Goal: Transaction & Acquisition: Purchase product/service

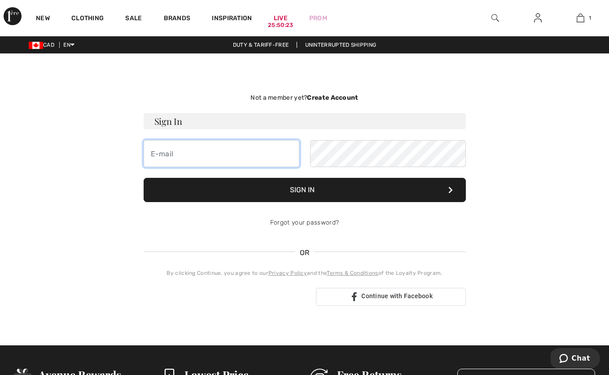
type input "[DOMAIN_NAME][EMAIL_ADDRESS][DOMAIN_NAME]"
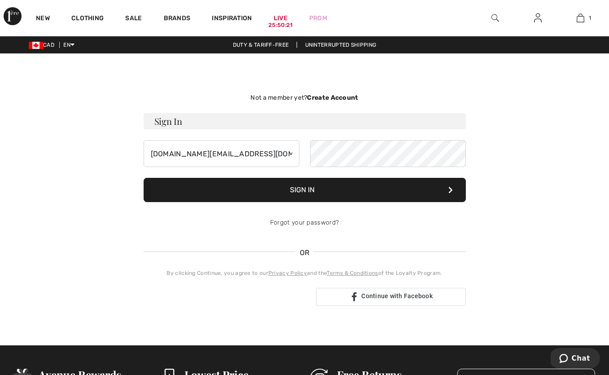
click at [317, 198] on button "Sign In" at bounding box center [305, 190] width 322 height 24
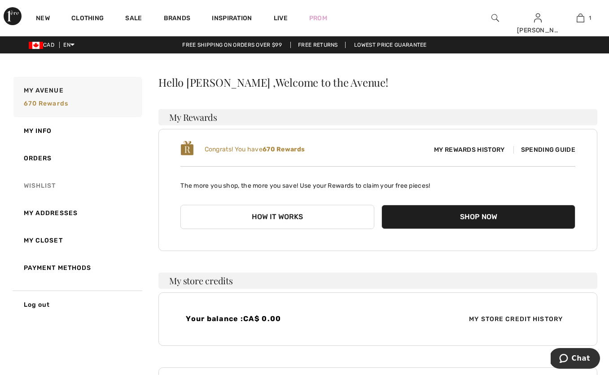
click at [44, 186] on link "Wishlist" at bounding box center [77, 185] width 131 height 27
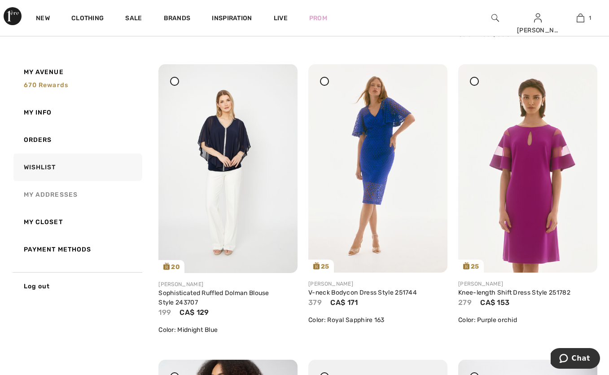
scroll to position [395, 0]
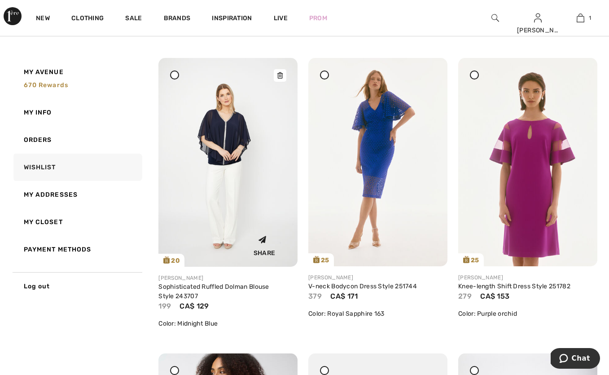
click at [229, 141] on img at bounding box center [228, 162] width 139 height 209
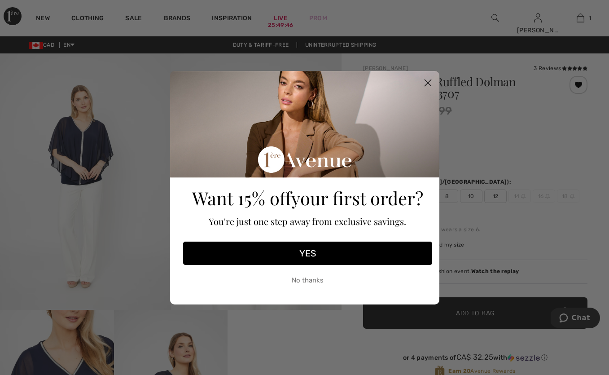
click at [424, 84] on circle "Close dialog" at bounding box center [427, 82] width 15 height 15
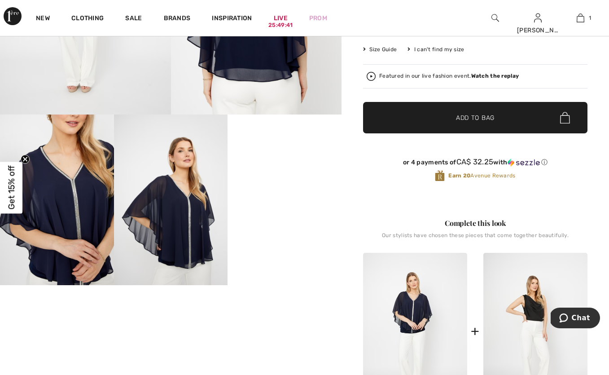
scroll to position [197, 0]
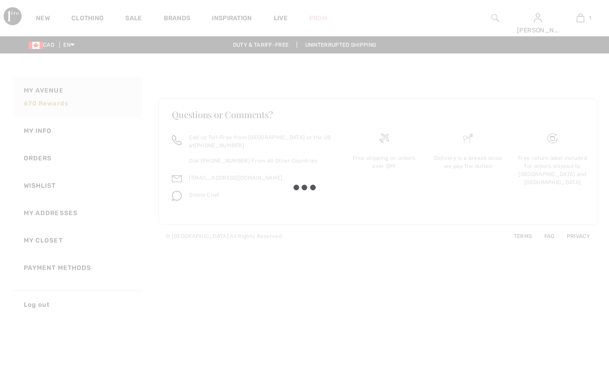
scroll to position [141, 0]
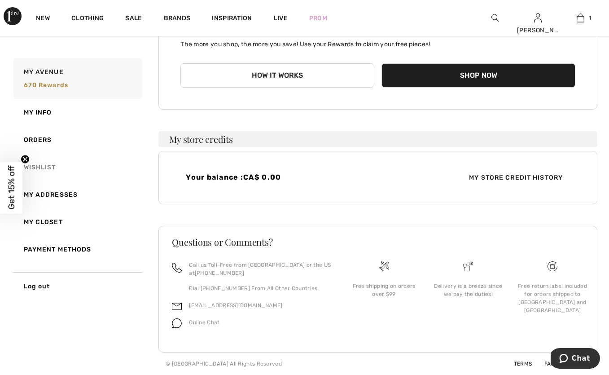
click at [57, 163] on link "Wishlist" at bounding box center [77, 167] width 131 height 27
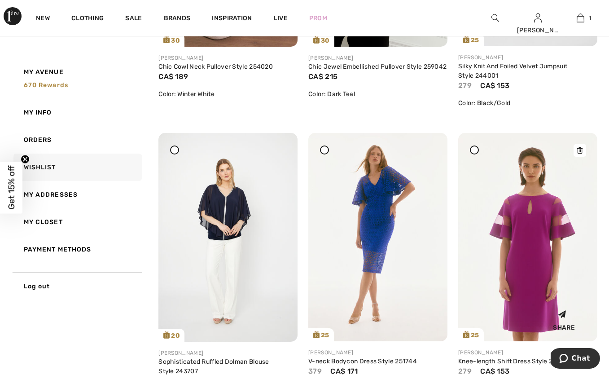
scroll to position [309, 0]
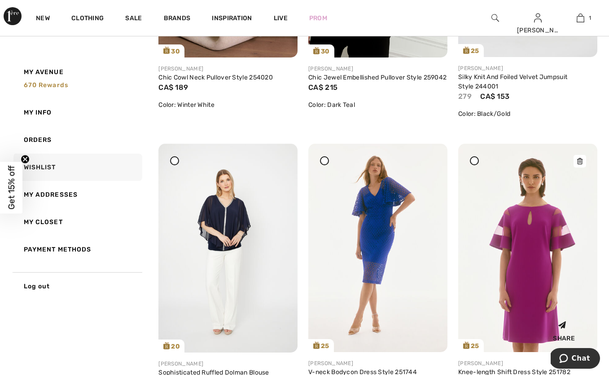
click at [579, 160] on icon at bounding box center [579, 161] width 5 height 6
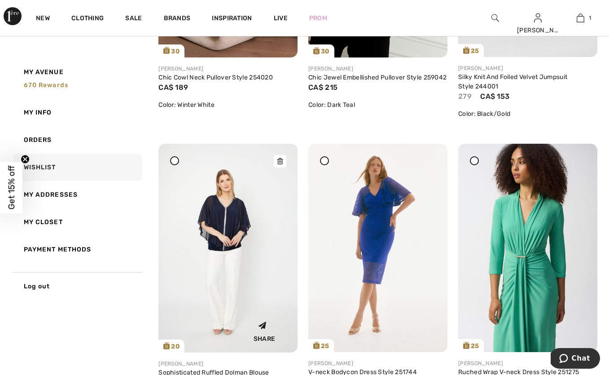
click at [277, 163] on icon at bounding box center [279, 161] width 5 height 6
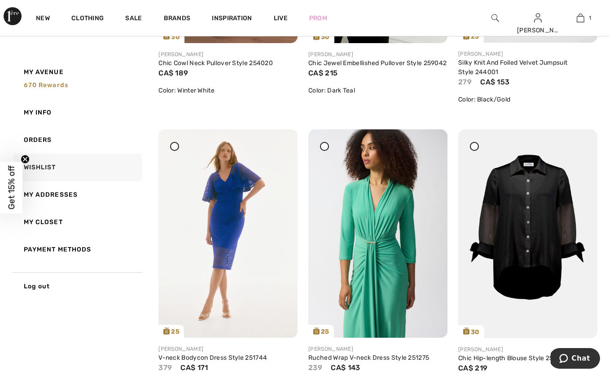
scroll to position [321, 0]
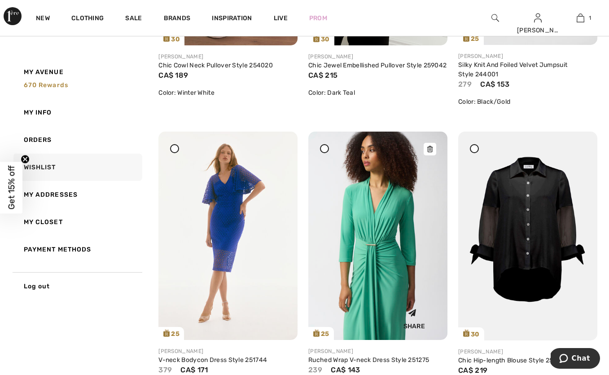
click at [434, 149] on div at bounding box center [430, 149] width 13 height 13
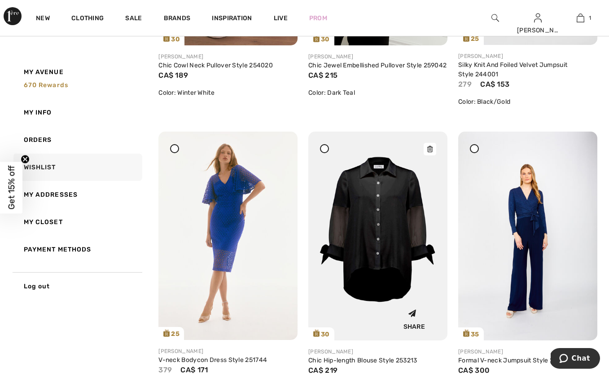
click at [400, 211] on img at bounding box center [377, 236] width 139 height 209
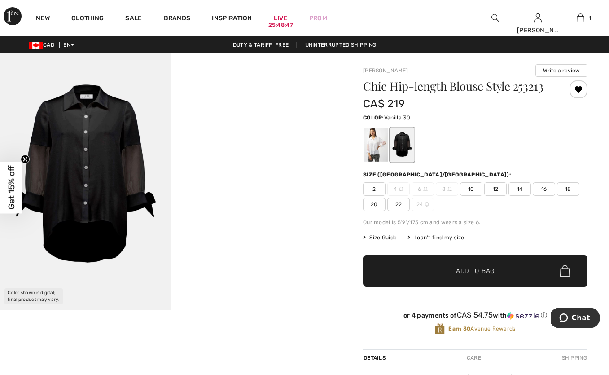
click at [376, 149] on div at bounding box center [376, 145] width 23 height 34
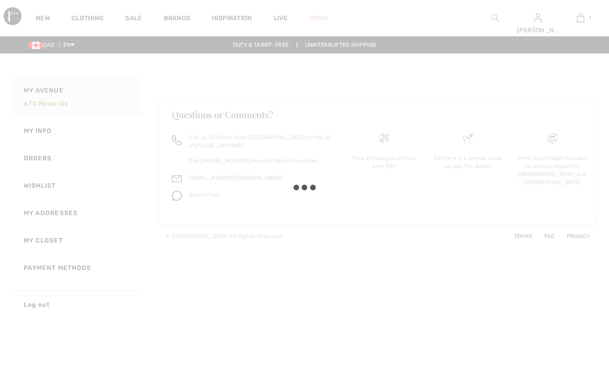
scroll to position [141, 0]
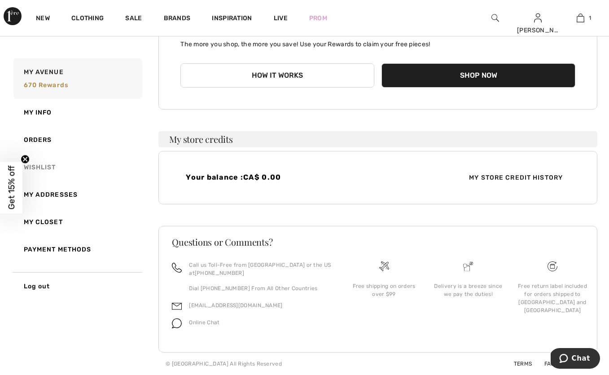
click at [49, 165] on link "Wishlist" at bounding box center [77, 167] width 131 height 27
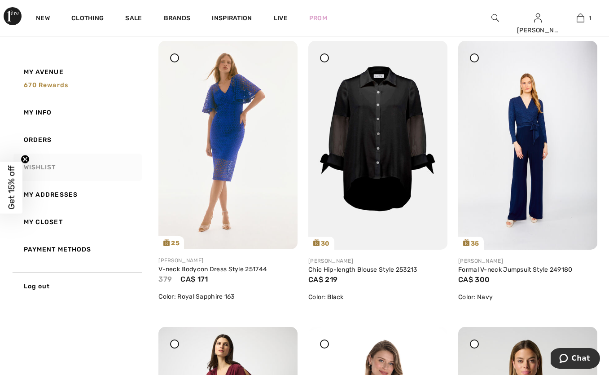
scroll to position [417, 0]
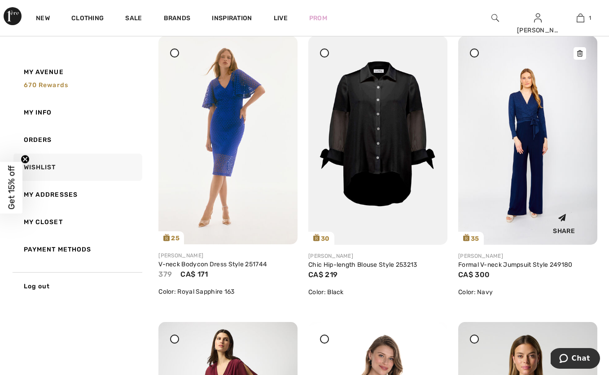
click at [581, 54] on icon at bounding box center [579, 53] width 5 height 6
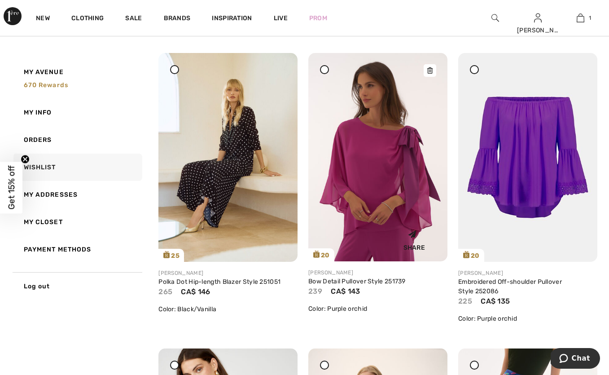
scroll to position [993, 0]
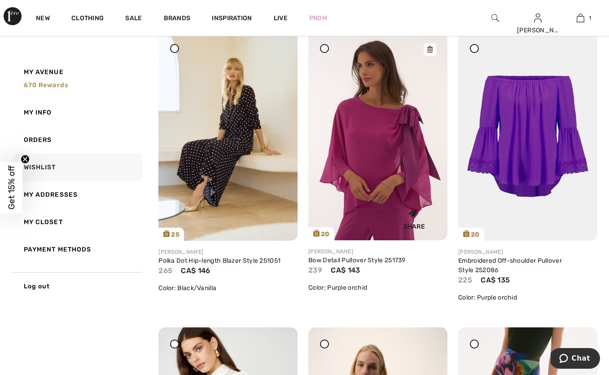
click at [407, 138] on img at bounding box center [377, 136] width 139 height 208
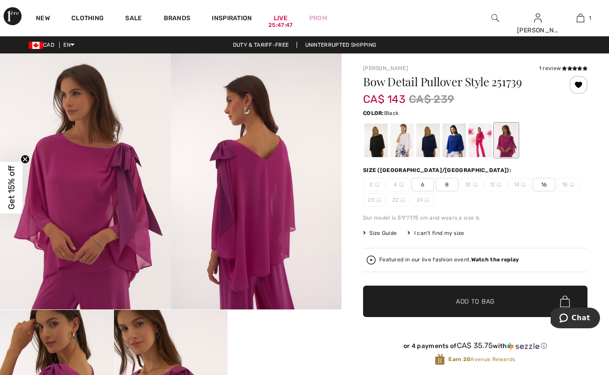
click at [387, 134] on div at bounding box center [376, 140] width 23 height 34
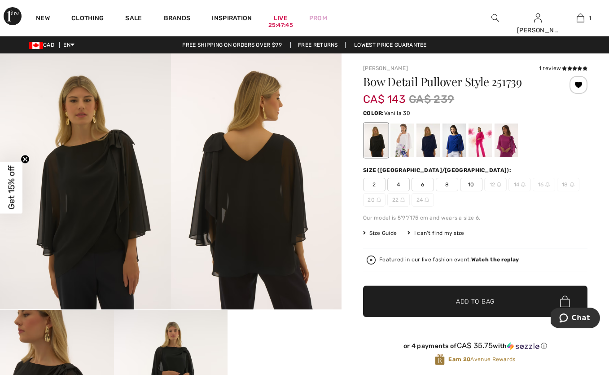
click at [413, 138] on div at bounding box center [402, 140] width 23 height 34
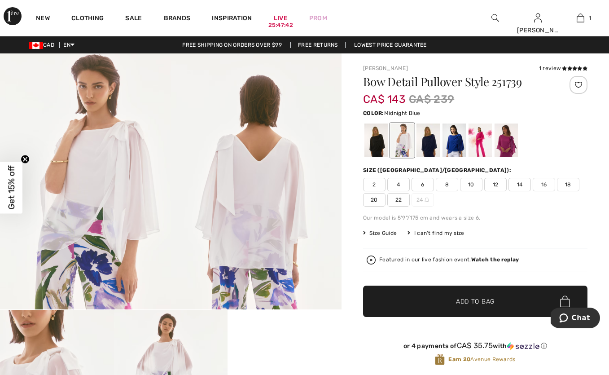
click at [434, 141] on div at bounding box center [428, 140] width 23 height 34
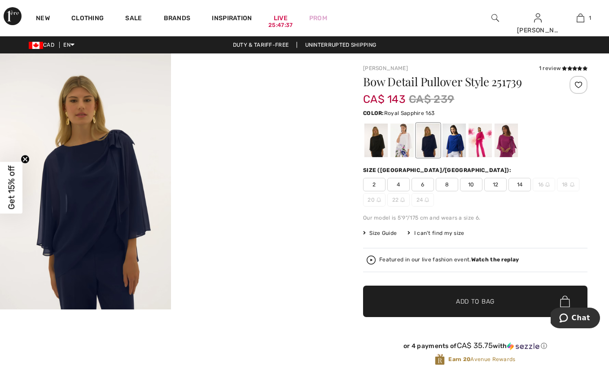
click at [456, 141] on div at bounding box center [454, 140] width 23 height 34
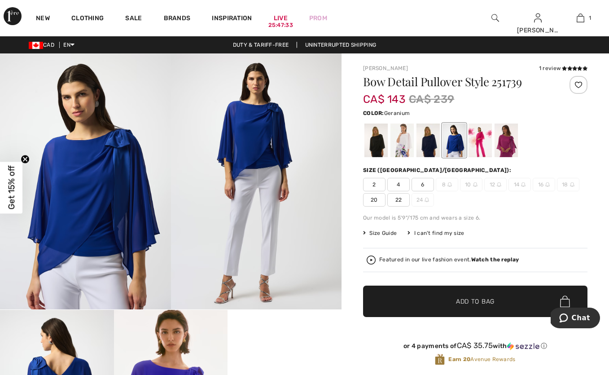
click at [486, 143] on div at bounding box center [480, 140] width 23 height 34
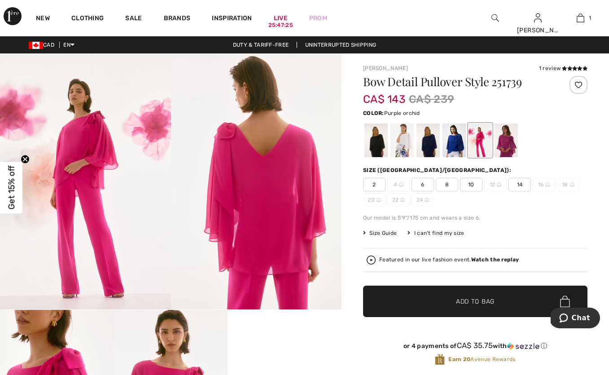
click at [511, 145] on div at bounding box center [506, 140] width 23 height 34
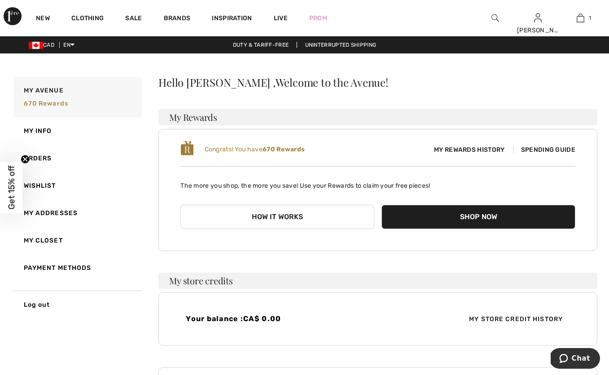
scroll to position [141, 0]
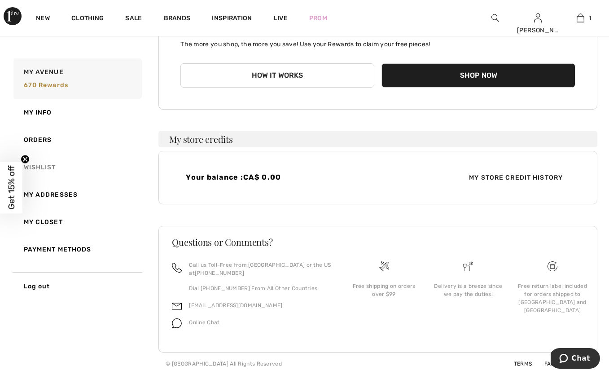
click at [50, 168] on link "Wishlist" at bounding box center [77, 167] width 131 height 27
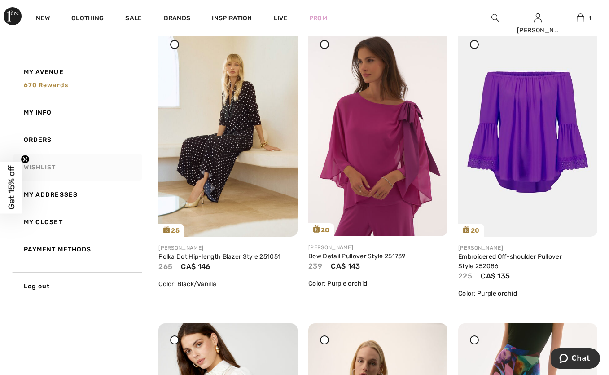
scroll to position [1000, 0]
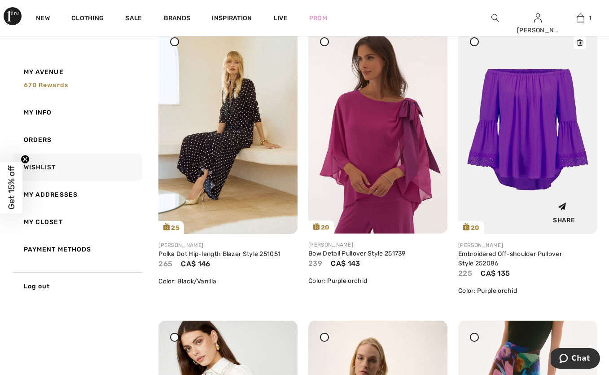
click at [580, 46] on div at bounding box center [580, 42] width 13 height 13
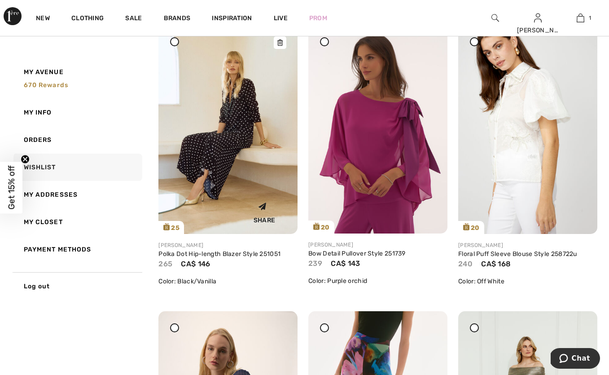
click at [283, 46] on div at bounding box center [280, 42] width 13 height 13
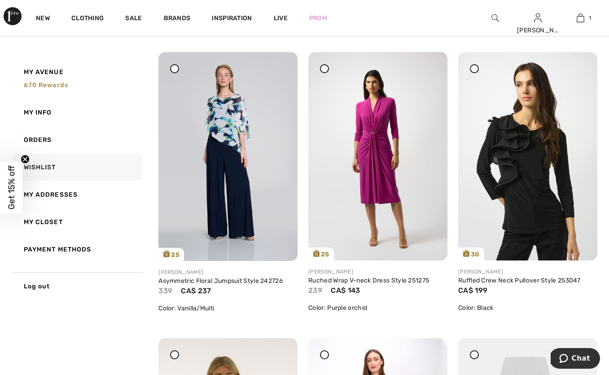
scroll to position [1558, 0]
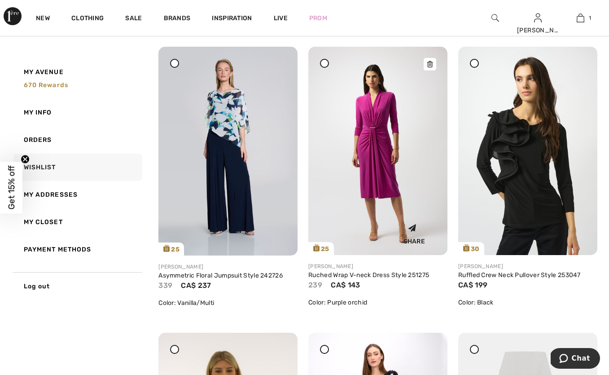
click at [431, 64] on icon at bounding box center [429, 64] width 5 height 6
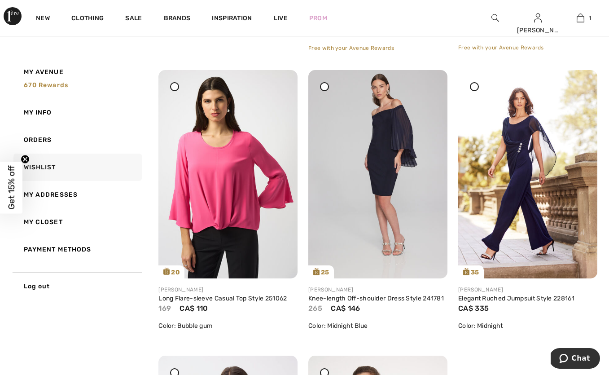
scroll to position [2159, 0]
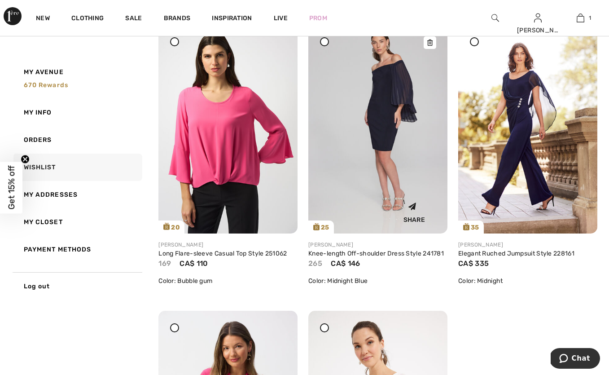
click at [435, 44] on img at bounding box center [377, 129] width 139 height 209
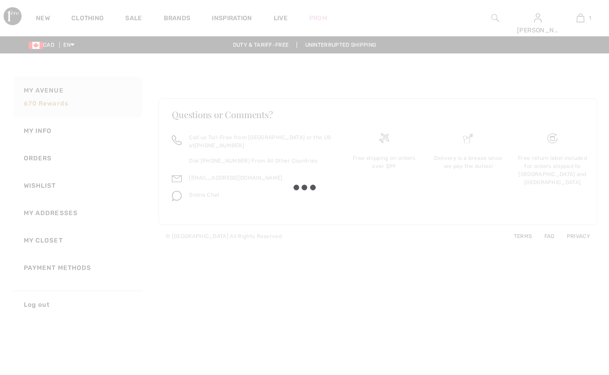
scroll to position [141, 0]
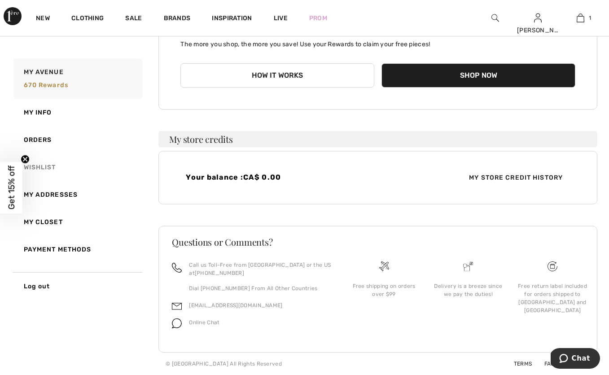
click at [53, 169] on link "Wishlist" at bounding box center [77, 167] width 131 height 27
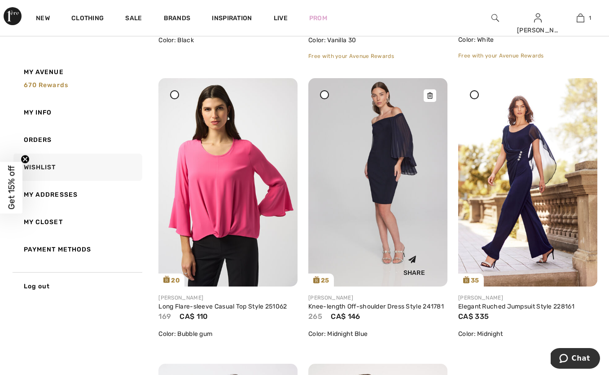
scroll to position [2130, 0]
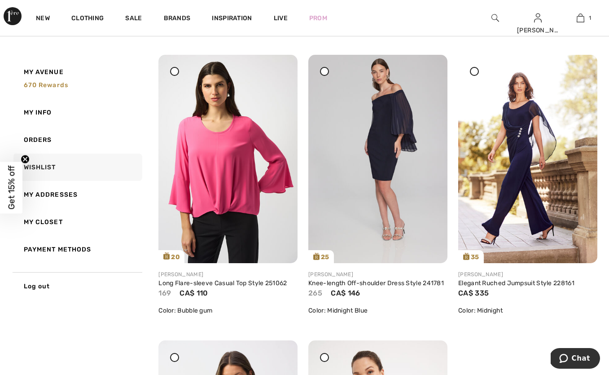
click at [328, 76] on div at bounding box center [324, 71] width 9 height 9
click at [430, 75] on icon at bounding box center [429, 72] width 5 height 6
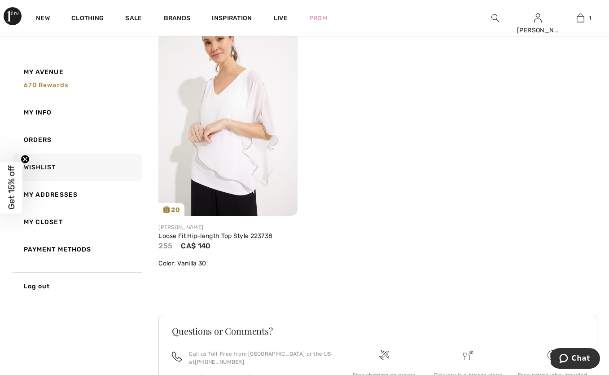
scroll to position [2486, 0]
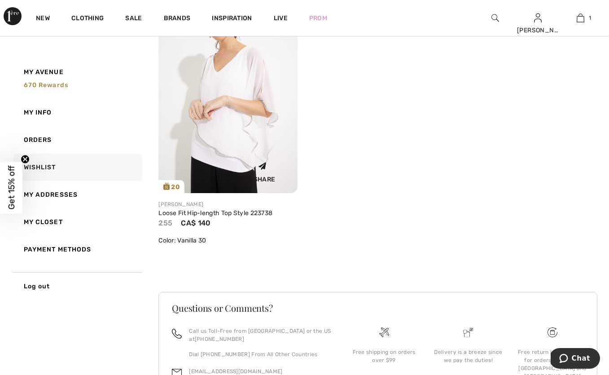
click at [238, 136] on img at bounding box center [228, 88] width 139 height 209
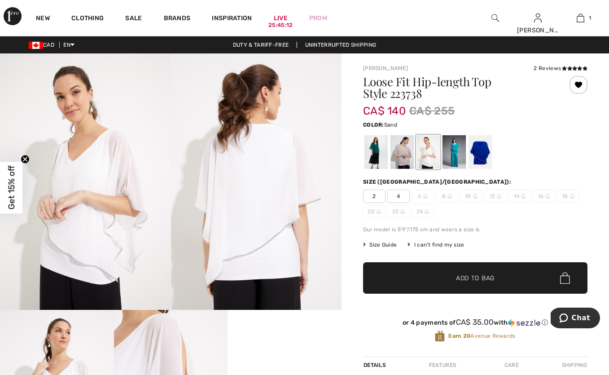
click at [403, 149] on div at bounding box center [402, 152] width 23 height 34
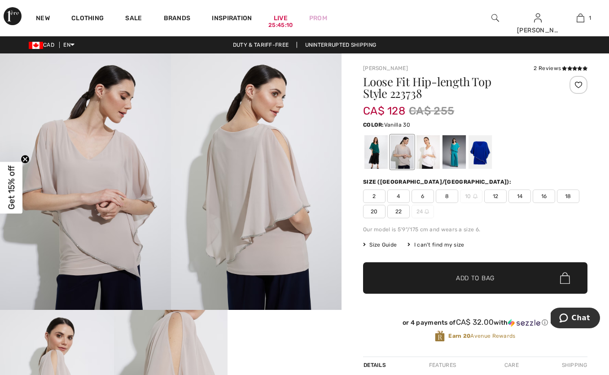
click at [432, 155] on div at bounding box center [428, 152] width 23 height 34
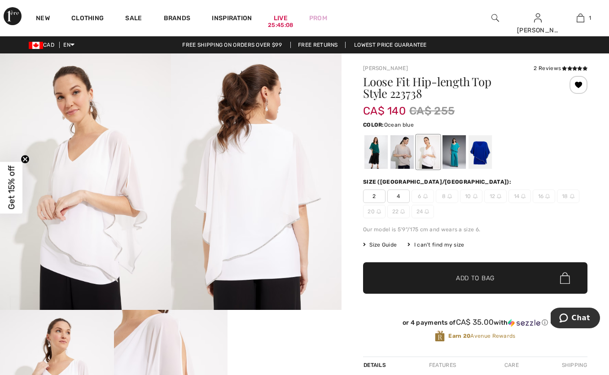
click at [460, 154] on div at bounding box center [454, 152] width 23 height 34
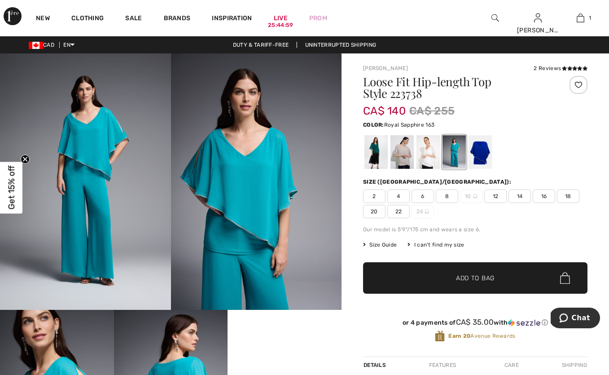
click at [470, 150] on div at bounding box center [480, 152] width 23 height 34
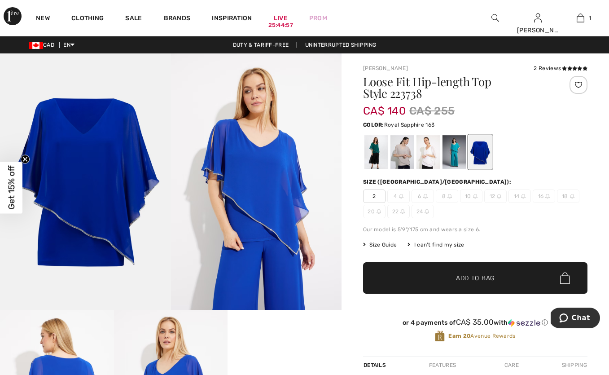
click at [482, 151] on div at bounding box center [480, 152] width 23 height 34
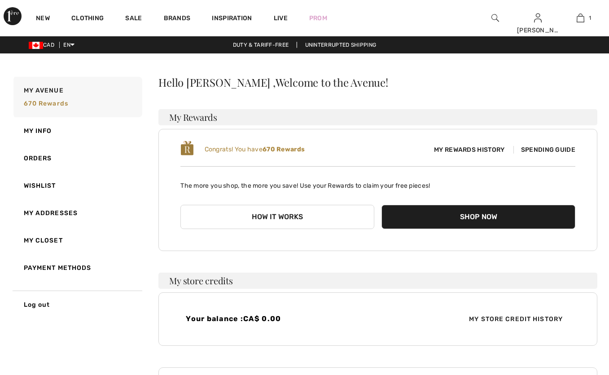
scroll to position [141, 0]
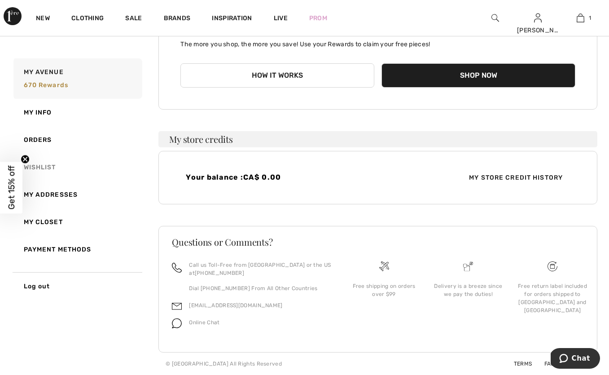
click at [53, 167] on link "Wishlist" at bounding box center [77, 167] width 131 height 27
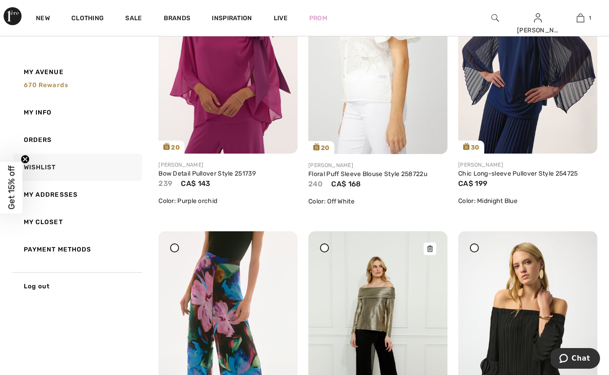
scroll to position [1061, 0]
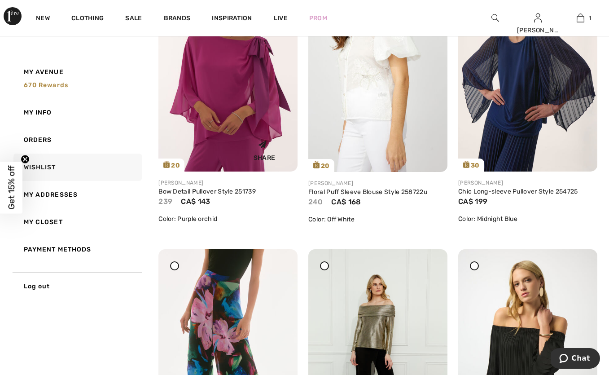
click at [245, 83] on img at bounding box center [228, 67] width 139 height 208
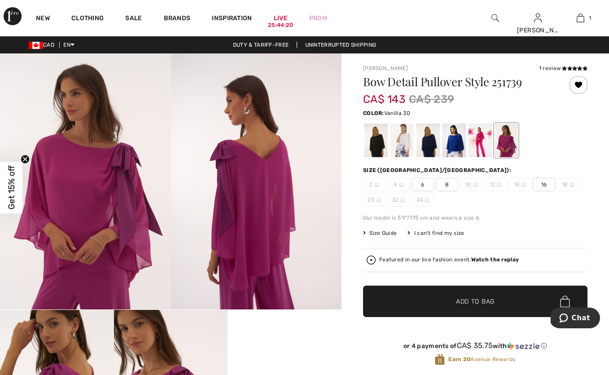
click at [395, 138] on div at bounding box center [402, 140] width 23 height 34
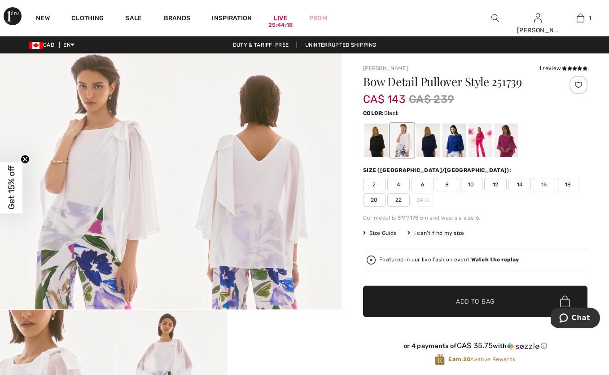
click at [380, 136] on div at bounding box center [376, 140] width 23 height 34
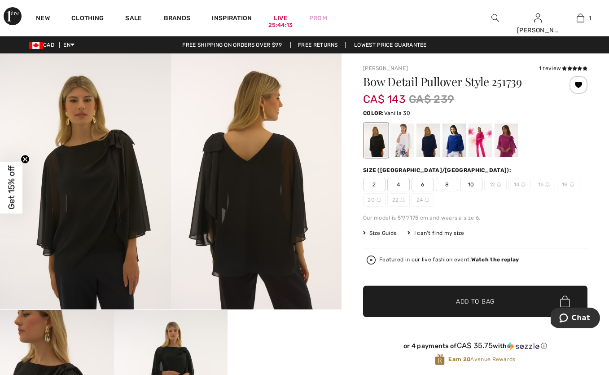
click at [414, 138] on div at bounding box center [402, 140] width 23 height 34
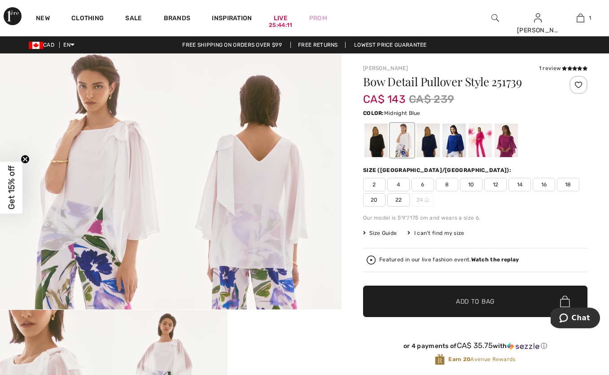
click at [436, 138] on div at bounding box center [428, 140] width 23 height 34
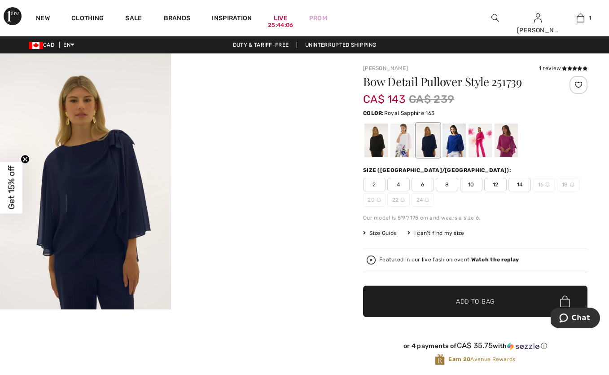
click at [460, 141] on div at bounding box center [454, 140] width 23 height 34
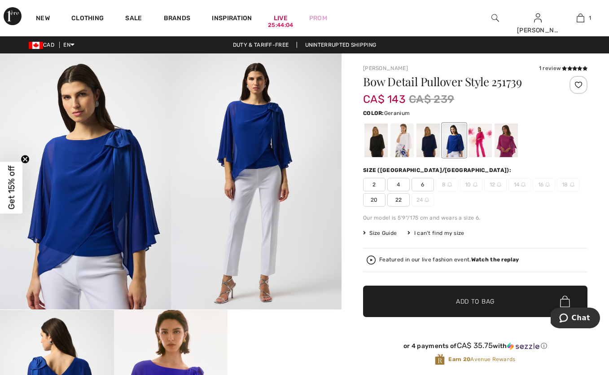
click at [485, 139] on div at bounding box center [480, 140] width 23 height 34
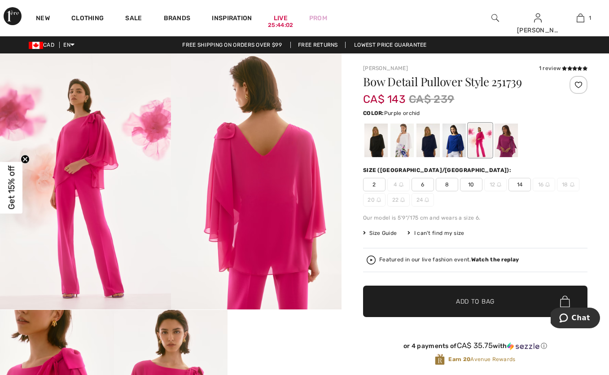
click at [500, 138] on div at bounding box center [506, 140] width 23 height 34
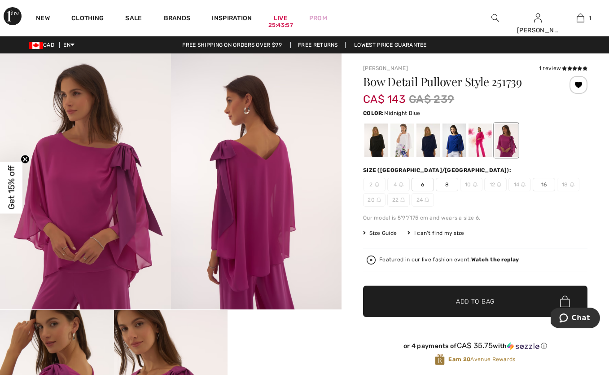
click at [433, 147] on div at bounding box center [428, 140] width 23 height 34
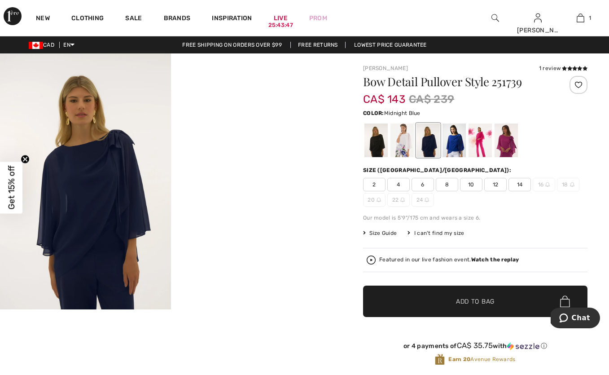
click at [432, 148] on div at bounding box center [428, 140] width 23 height 34
click at [583, 70] on icon at bounding box center [585, 68] width 5 height 4
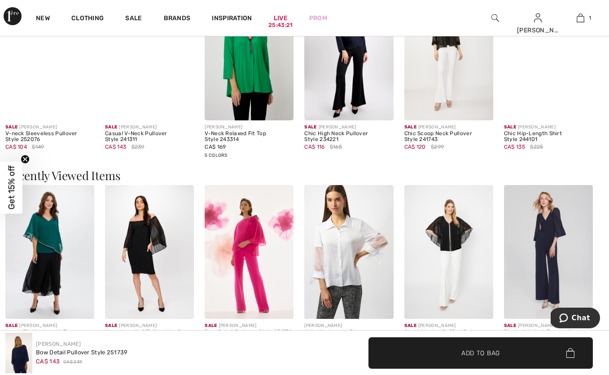
scroll to position [836, 0]
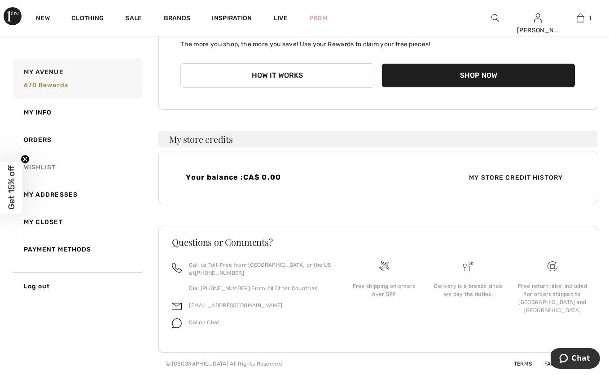
click at [49, 169] on link "Wishlist" at bounding box center [77, 167] width 131 height 27
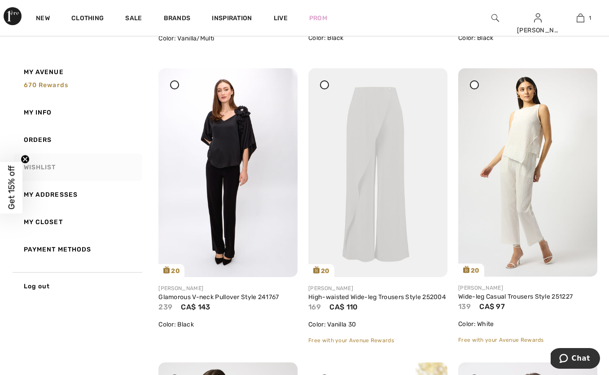
scroll to position [1832, 0]
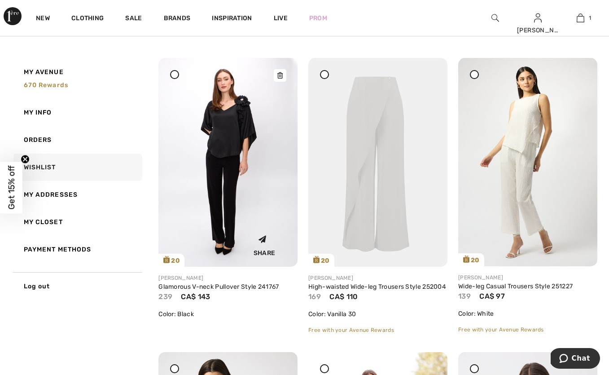
click at [233, 132] on img at bounding box center [228, 162] width 139 height 209
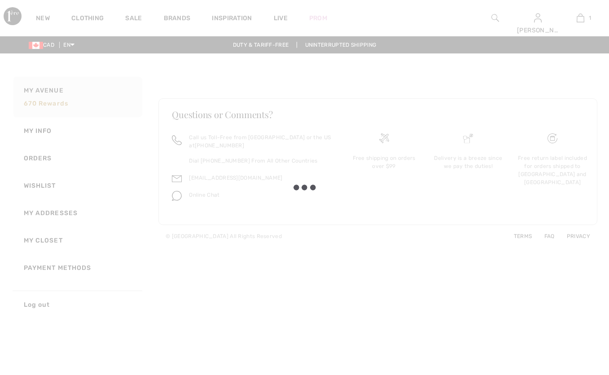
scroll to position [141, 0]
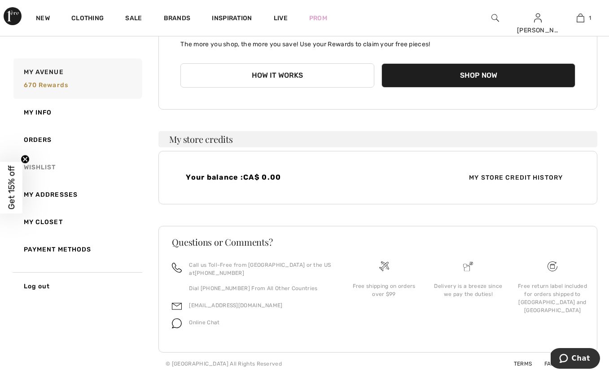
click at [62, 170] on link "Wishlist" at bounding box center [77, 167] width 131 height 27
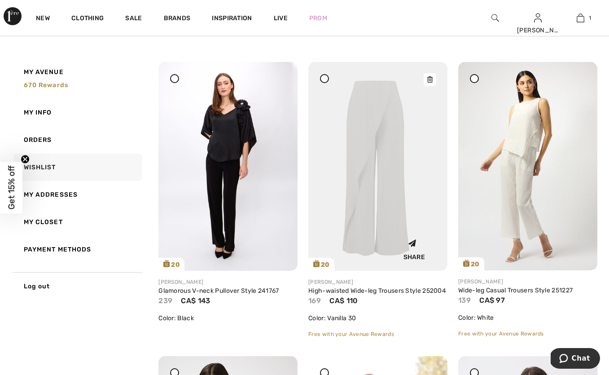
scroll to position [1837, 0]
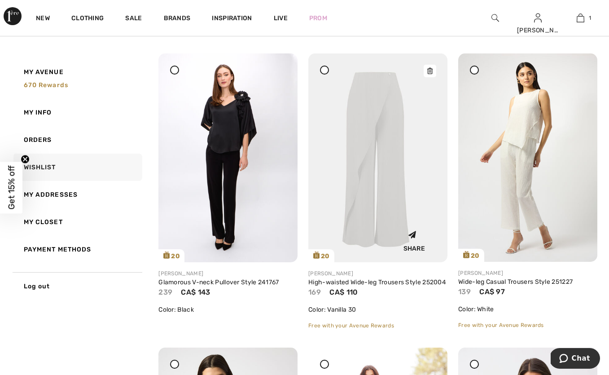
click at [415, 200] on img at bounding box center [377, 157] width 139 height 209
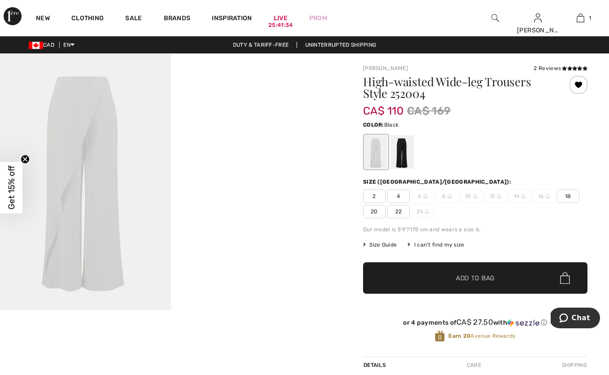
click at [404, 150] on div at bounding box center [402, 152] width 23 height 34
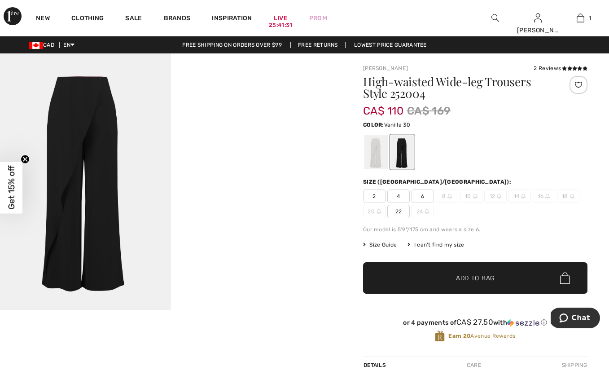
click at [379, 152] on div at bounding box center [376, 152] width 23 height 34
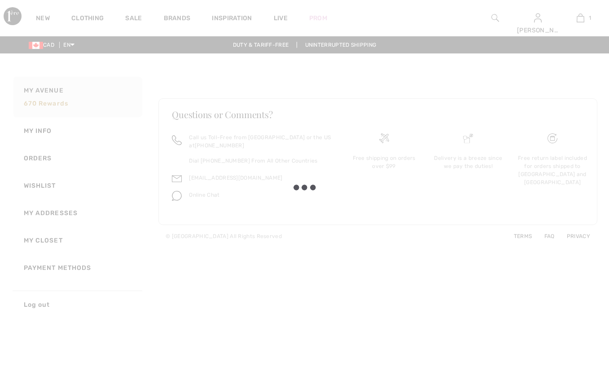
scroll to position [141, 0]
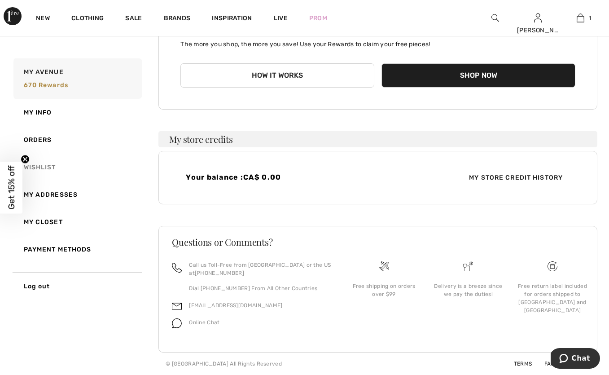
click at [56, 166] on link "Wishlist" at bounding box center [77, 167] width 131 height 27
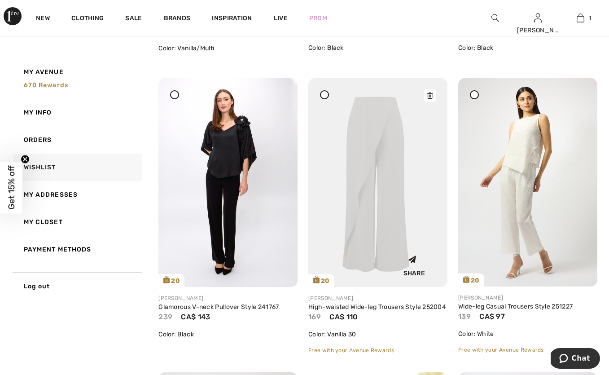
scroll to position [1814, 0]
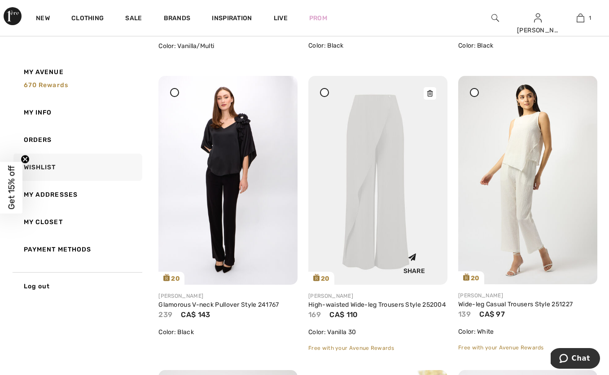
click at [434, 92] on div at bounding box center [430, 93] width 13 height 13
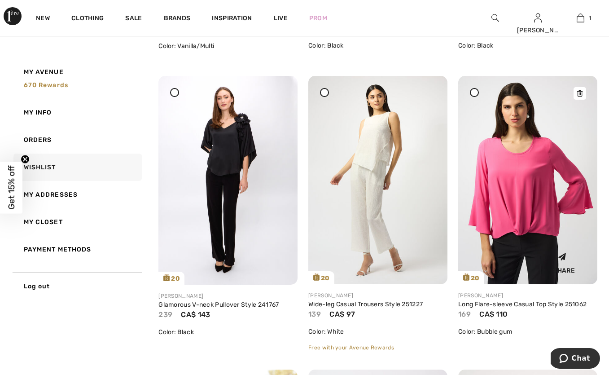
click at [579, 94] on icon at bounding box center [579, 93] width 5 height 6
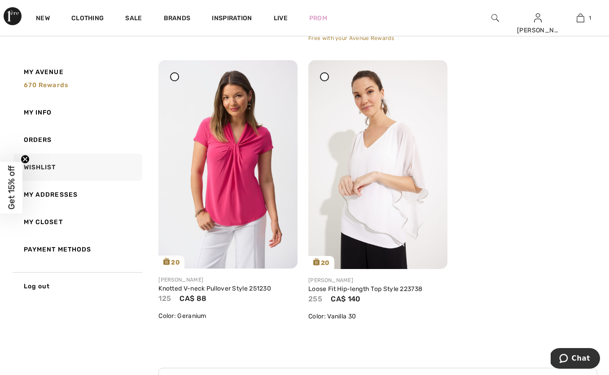
scroll to position [2129, 0]
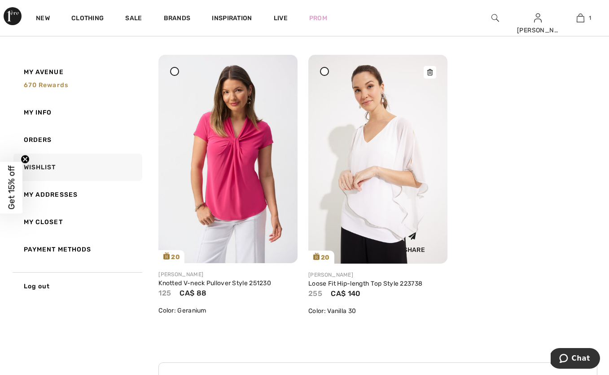
click at [430, 75] on icon at bounding box center [429, 72] width 5 height 6
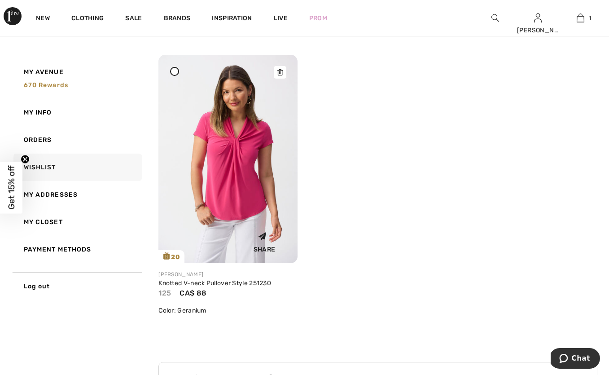
click at [264, 166] on img at bounding box center [228, 159] width 139 height 208
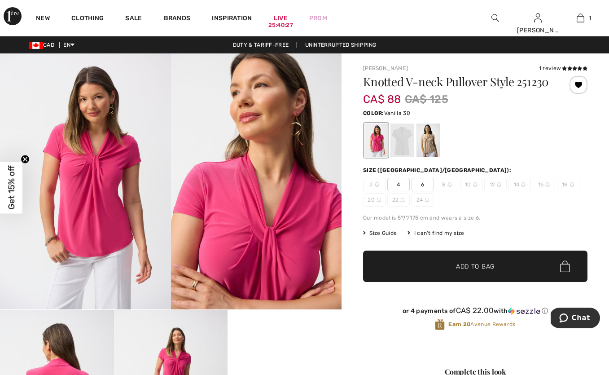
click at [403, 157] on div at bounding box center [402, 140] width 23 height 34
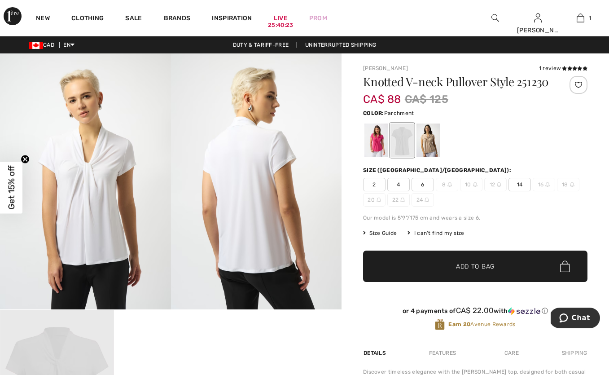
click at [435, 152] on div at bounding box center [428, 140] width 23 height 34
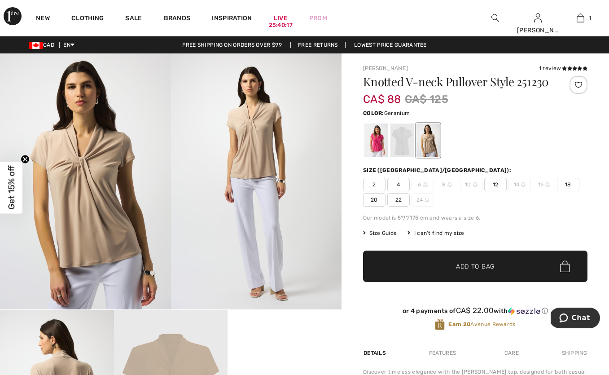
click at [382, 146] on div at bounding box center [376, 140] width 23 height 34
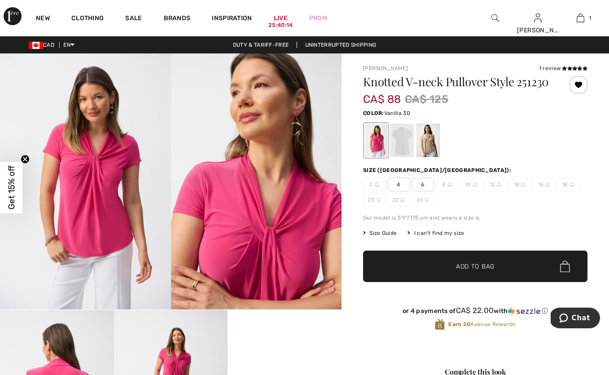
click at [405, 152] on div at bounding box center [402, 140] width 23 height 34
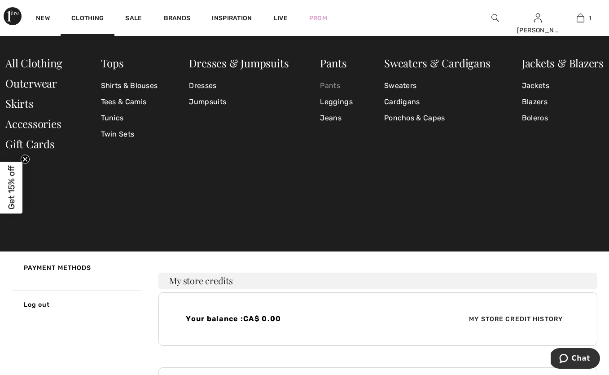
click at [341, 84] on link "Pants" at bounding box center [336, 86] width 32 height 16
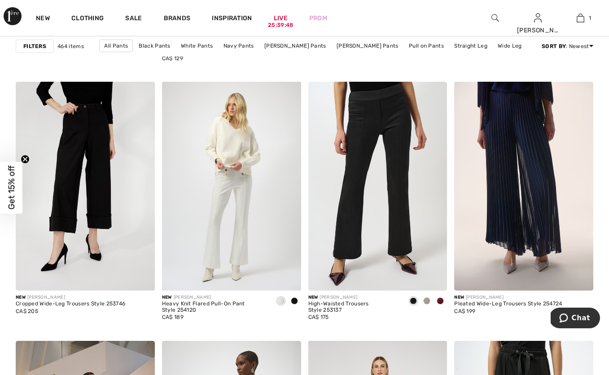
scroll to position [570, 0]
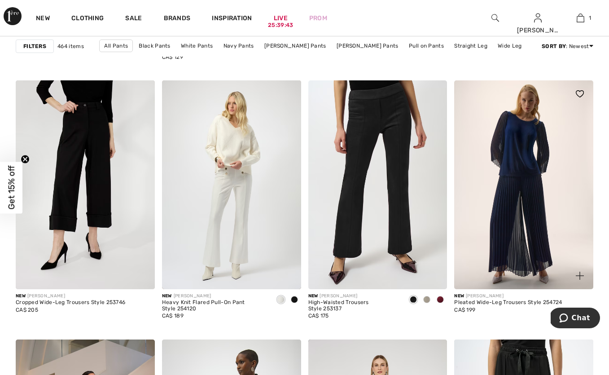
click at [518, 186] on img at bounding box center [523, 184] width 139 height 209
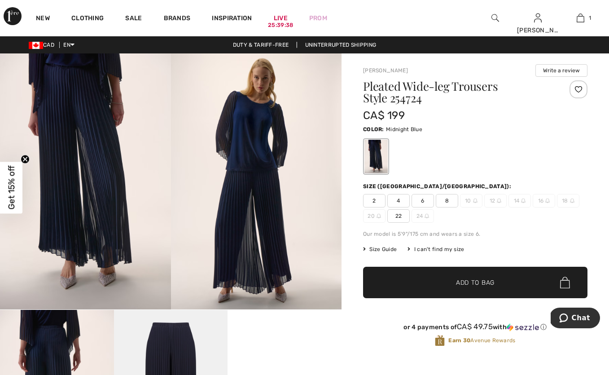
click at [448, 200] on span "8" at bounding box center [447, 200] width 22 height 13
click at [478, 279] on span "Add to Bag" at bounding box center [475, 282] width 39 height 9
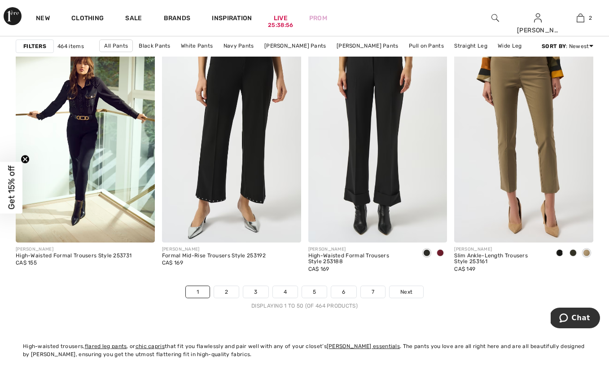
scroll to position [3747, 0]
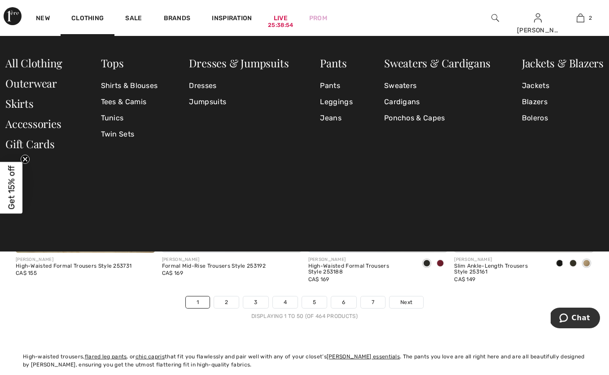
click at [136, 264] on div "FRANK LYMAN High-Waisted Formal Trousers Style 253731 CA$ 155" at bounding box center [85, 274] width 139 height 43
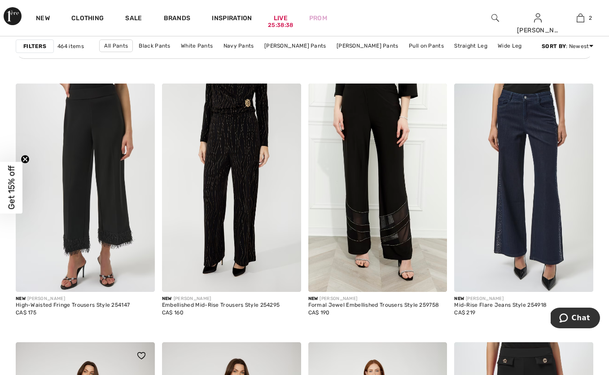
scroll to position [1131, 0]
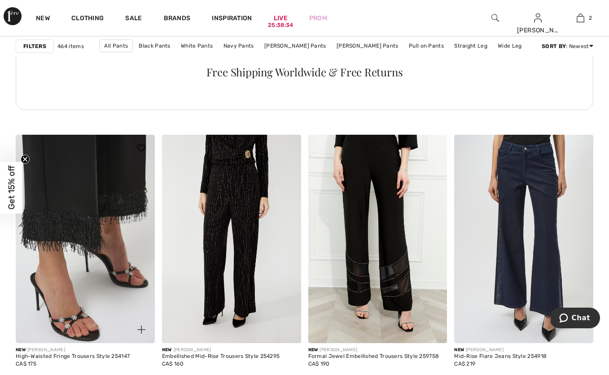
click at [127, 241] on img at bounding box center [85, 239] width 139 height 209
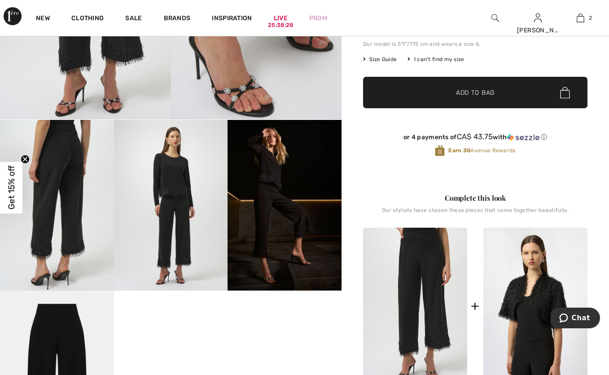
scroll to position [192, 0]
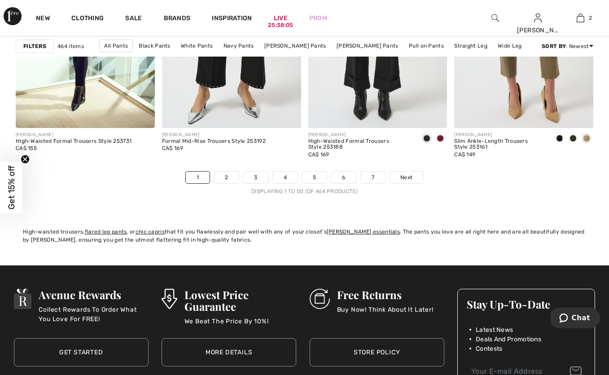
scroll to position [3872, 0]
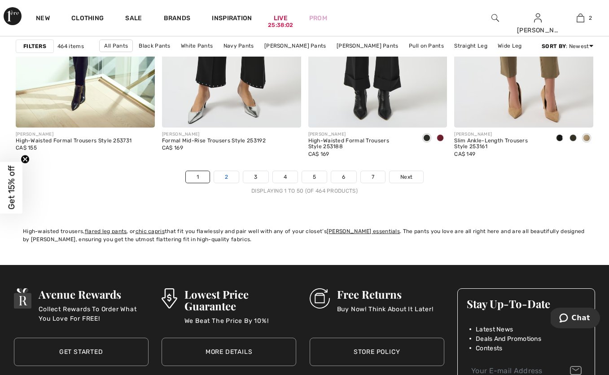
click at [229, 177] on link "2" at bounding box center [226, 177] width 25 height 12
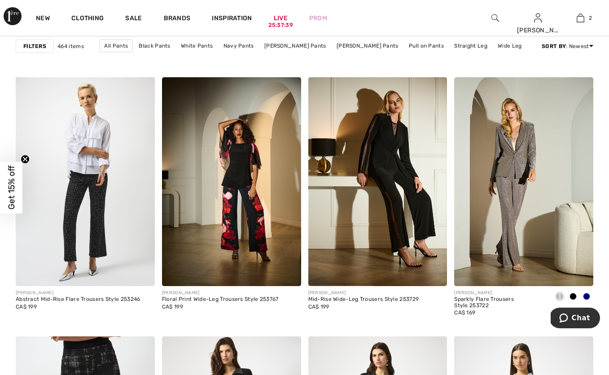
scroll to position [2588, 0]
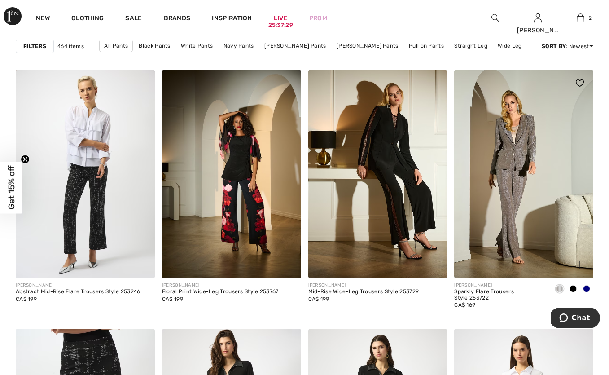
click at [589, 287] on span at bounding box center [586, 288] width 7 height 7
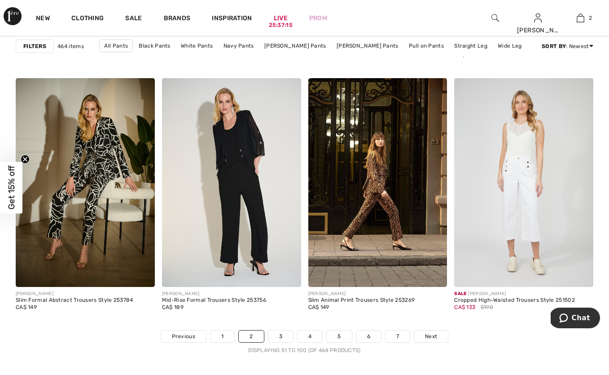
scroll to position [3714, 0]
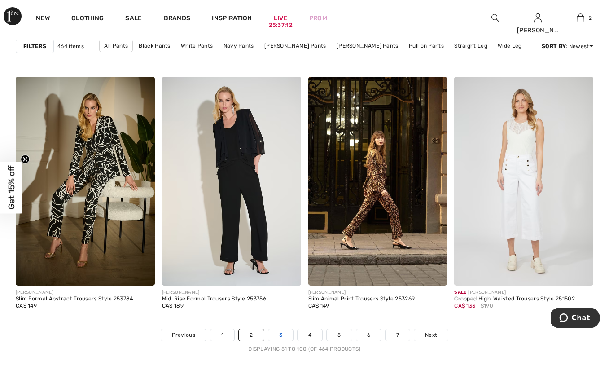
click at [280, 331] on link "3" at bounding box center [281, 335] width 25 height 12
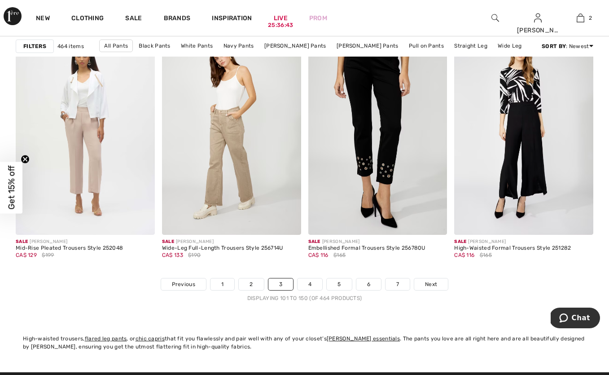
scroll to position [3771, 0]
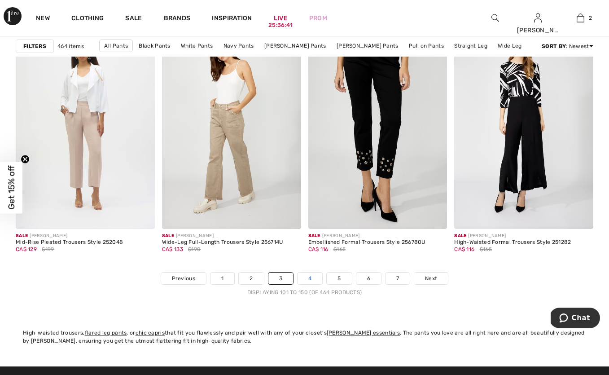
click at [319, 275] on link "4" at bounding box center [310, 279] width 25 height 12
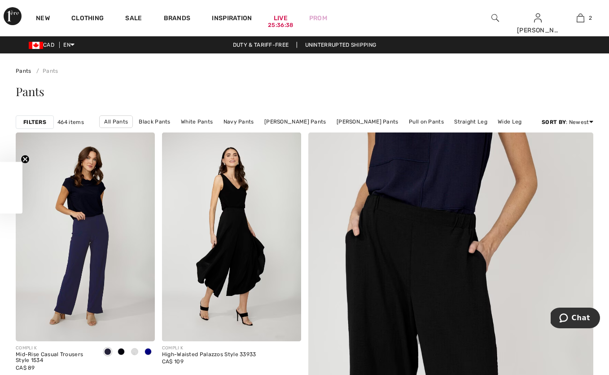
checkbox input "true"
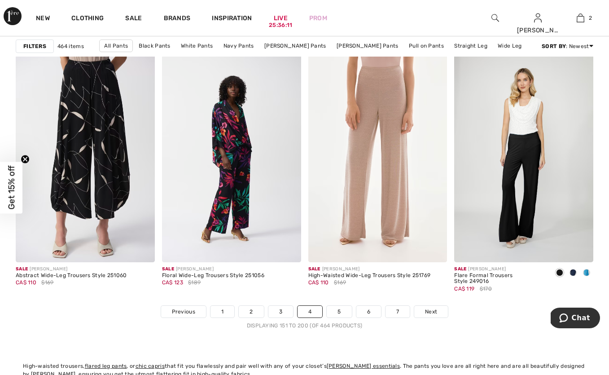
scroll to position [3741, 0]
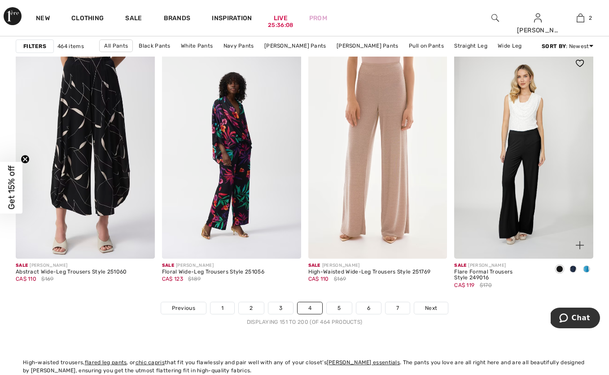
click at [586, 268] on span at bounding box center [586, 268] width 7 height 7
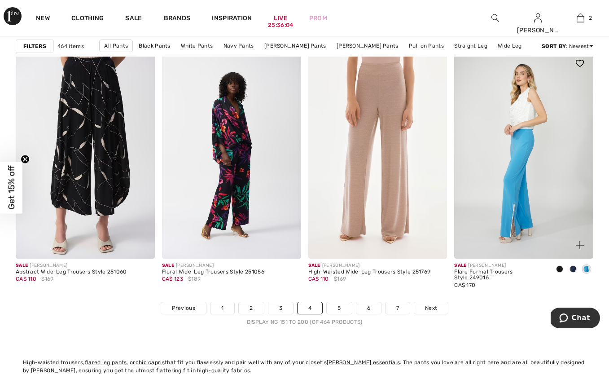
click at [575, 266] on span at bounding box center [573, 268] width 7 height 7
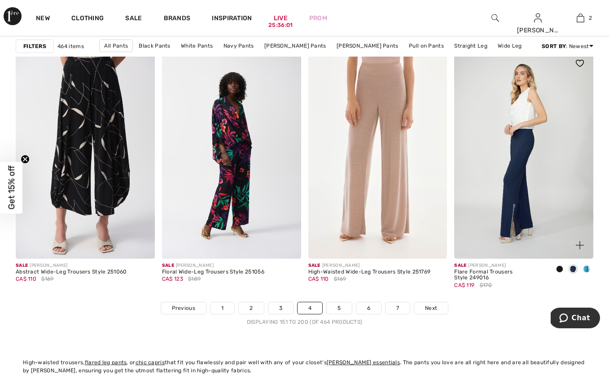
click at [560, 267] on span at bounding box center [559, 268] width 7 height 7
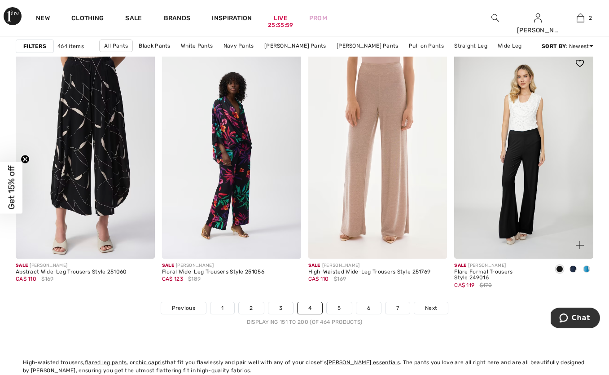
click at [587, 269] on span at bounding box center [586, 268] width 7 height 7
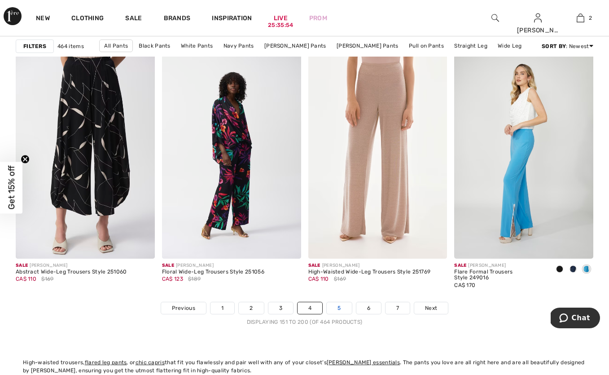
click at [342, 305] on link "5" at bounding box center [339, 308] width 25 height 12
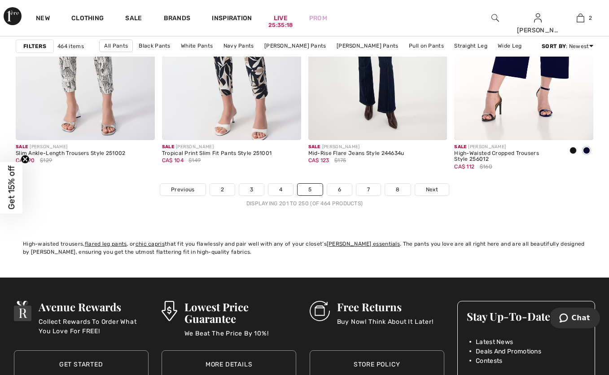
scroll to position [3806, 0]
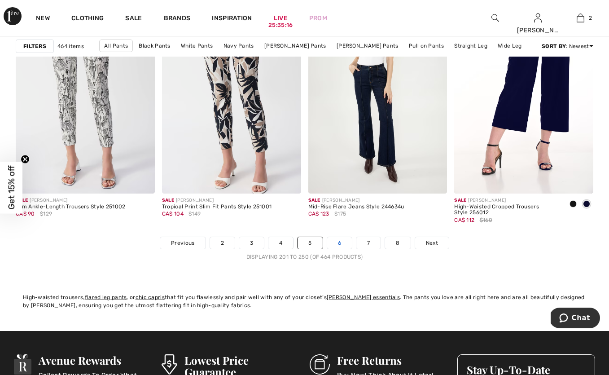
click at [339, 241] on link "6" at bounding box center [339, 243] width 25 height 12
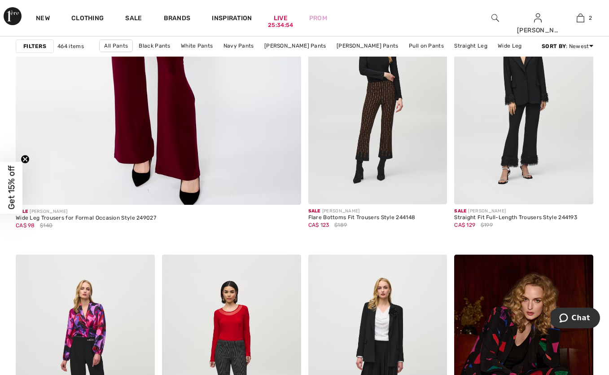
scroll to position [2404, 0]
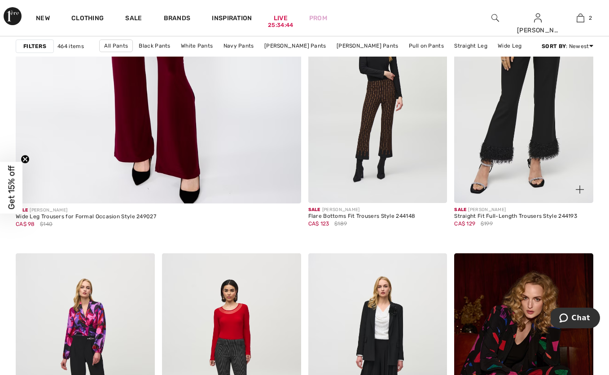
click at [534, 119] on img at bounding box center [523, 99] width 139 height 209
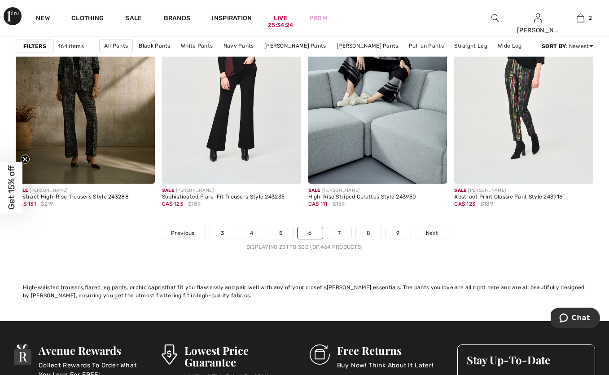
scroll to position [3817, 0]
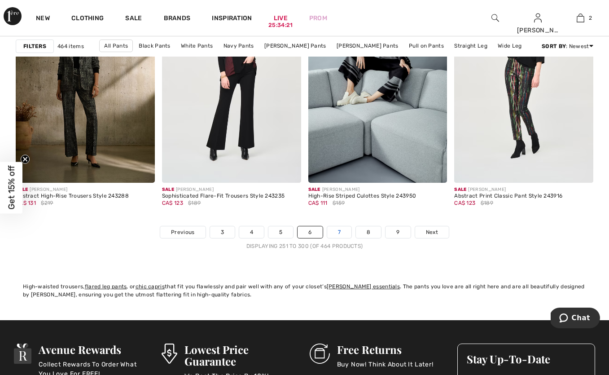
click at [339, 233] on link "7" at bounding box center [339, 232] width 24 height 12
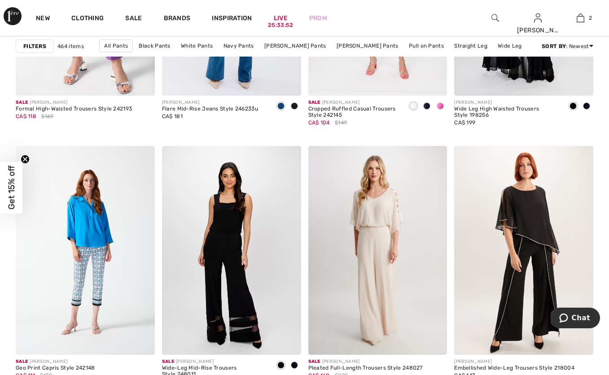
scroll to position [3382, 0]
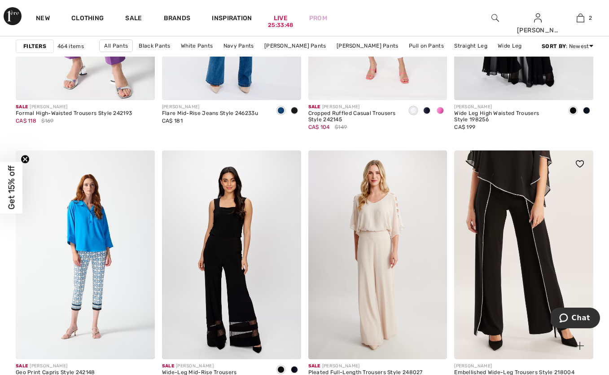
click at [530, 247] on img at bounding box center [523, 254] width 139 height 209
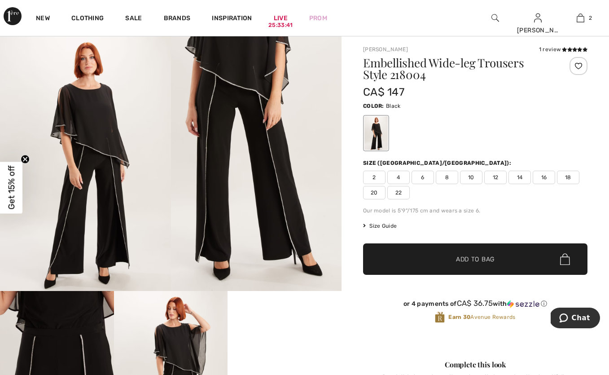
scroll to position [29, 0]
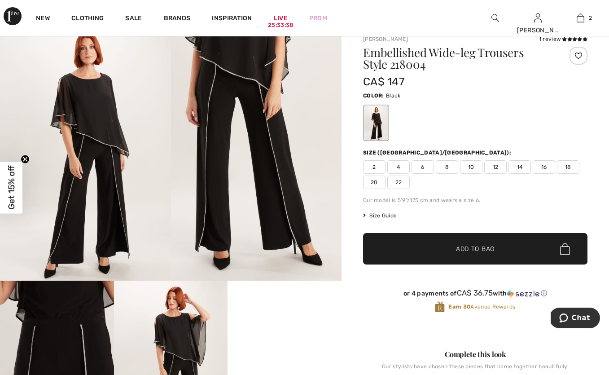
click at [467, 168] on span "10" at bounding box center [471, 166] width 22 height 13
click at [490, 260] on span "✔ Added to Bag Add to Bag" at bounding box center [475, 248] width 225 height 31
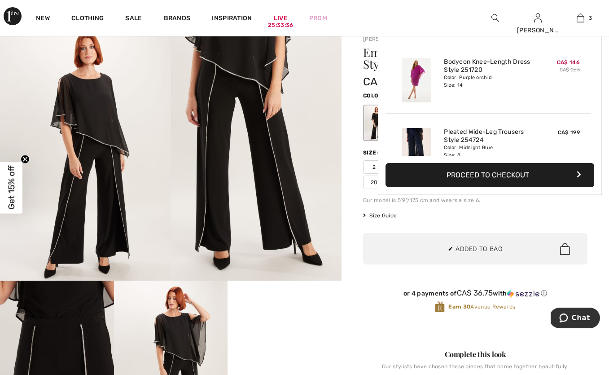
scroll to position [98, 0]
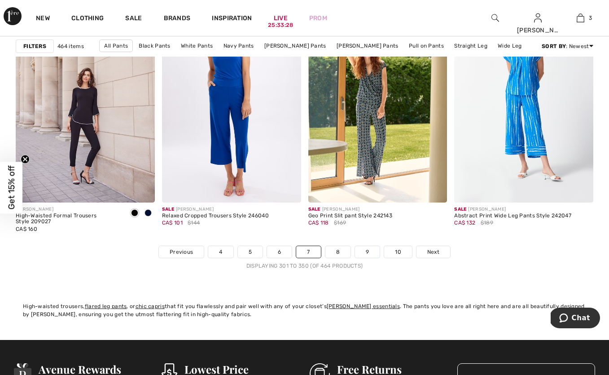
scroll to position [3850, 0]
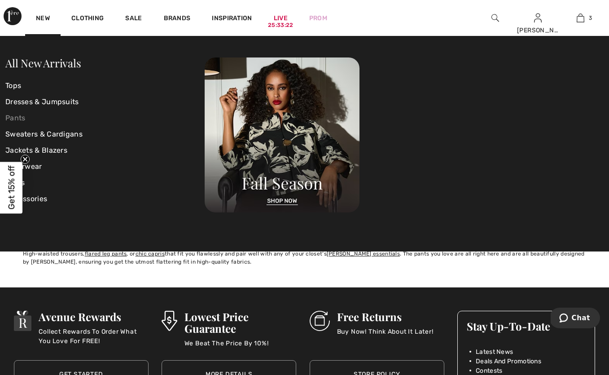
click at [12, 119] on link "Pants" at bounding box center [104, 118] width 199 height 16
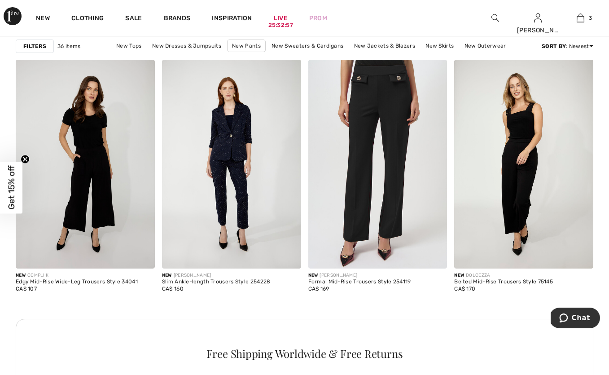
scroll to position [1726, 0]
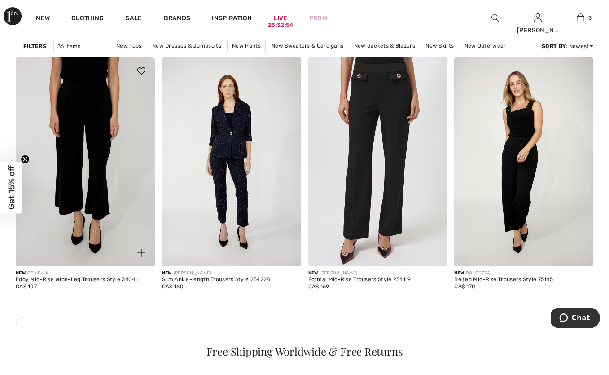
click at [106, 195] on img at bounding box center [85, 161] width 139 height 209
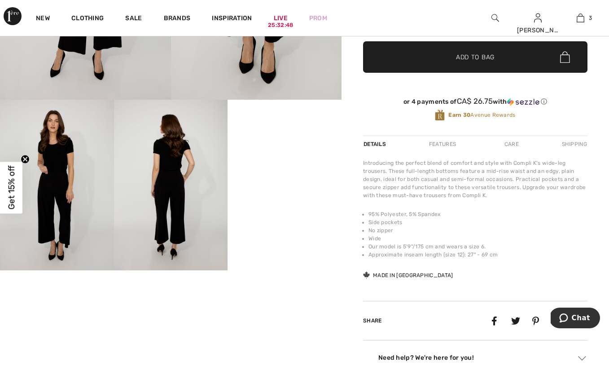
scroll to position [211, 0]
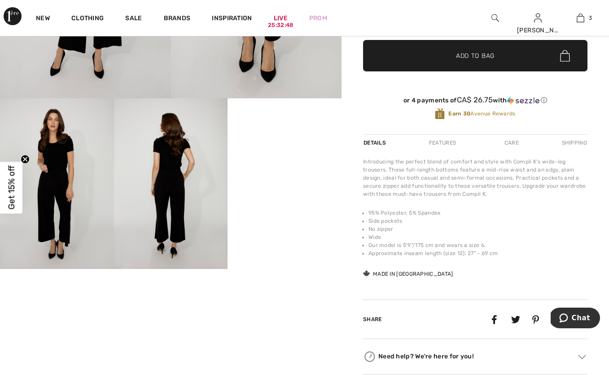
click at [299, 155] on video "Your browser does not support the video tag." at bounding box center [285, 126] width 114 height 57
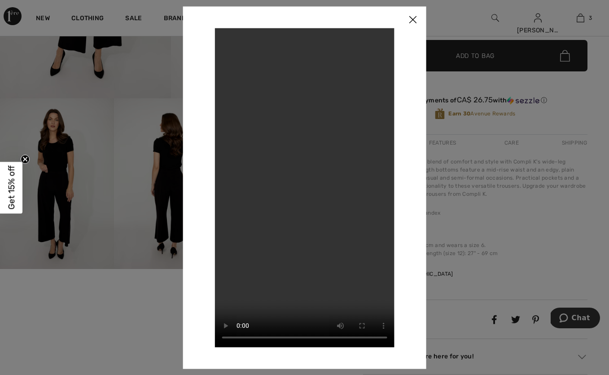
click at [417, 16] on img at bounding box center [413, 20] width 27 height 28
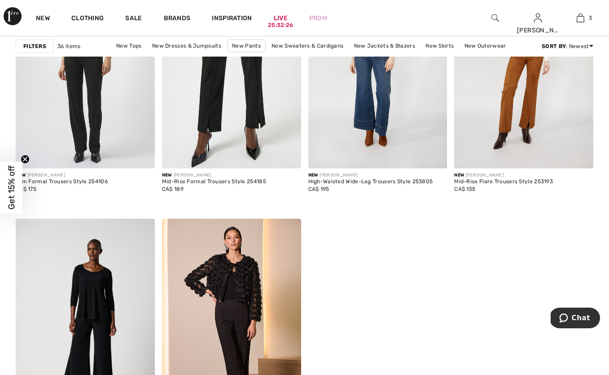
scroll to position [2696, 0]
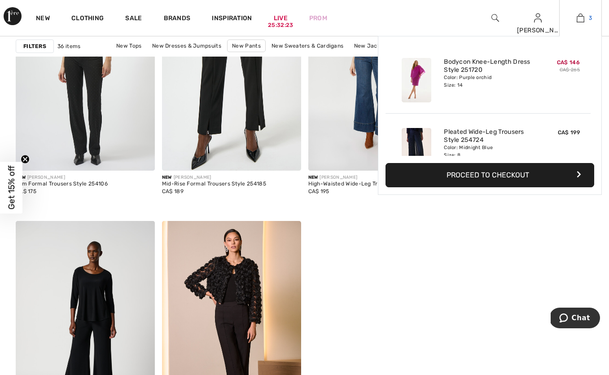
click at [579, 16] on img at bounding box center [581, 18] width 8 height 11
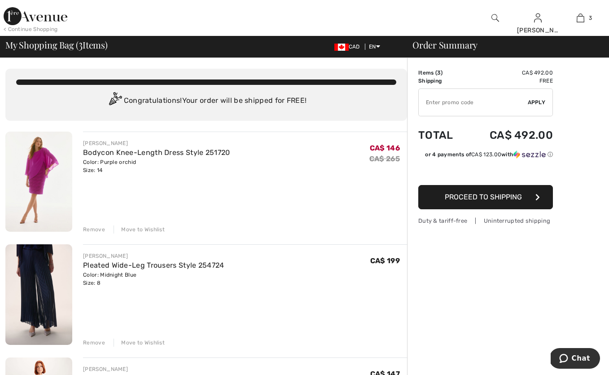
click at [156, 231] on div "Move to Wishlist" at bounding box center [139, 229] width 51 height 8
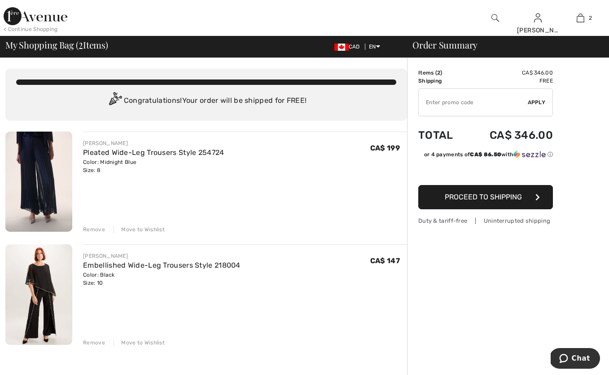
click at [156, 231] on div "Move to Wishlist" at bounding box center [139, 229] width 51 height 8
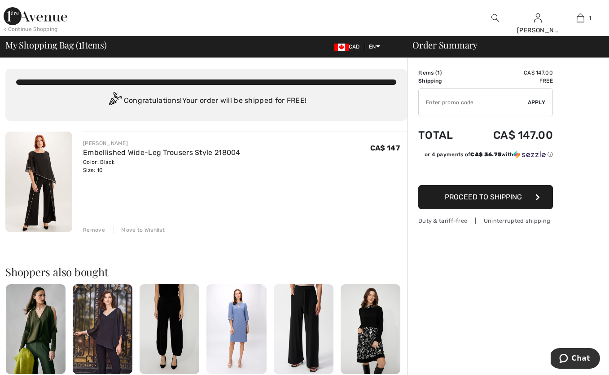
click at [157, 227] on div "Move to Wishlist" at bounding box center [139, 230] width 51 height 8
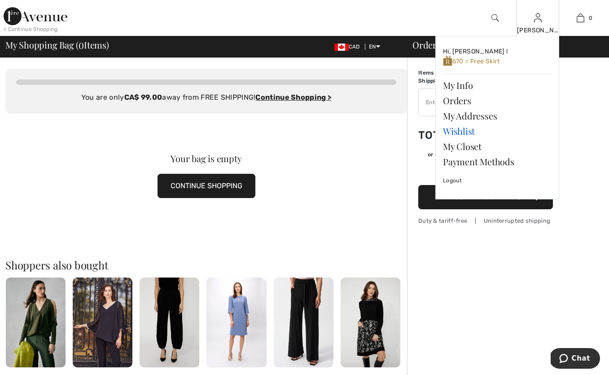
click at [462, 130] on link "Wishlist" at bounding box center [497, 130] width 109 height 15
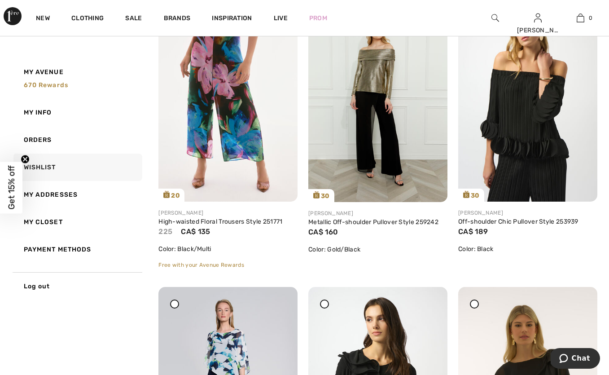
scroll to position [1593, 0]
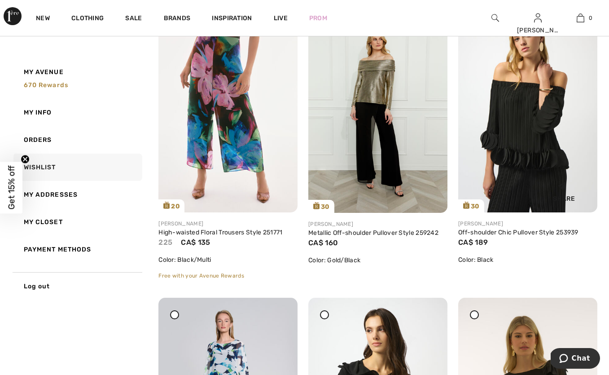
click at [537, 133] on img at bounding box center [527, 108] width 139 height 208
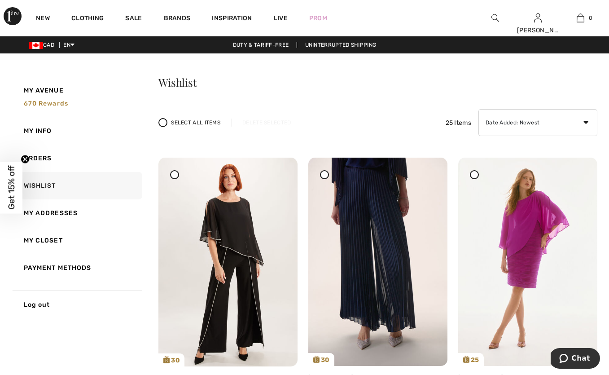
click at [602, 228] on div "25 Share Joseph Ribkoff Bodycon Knee-length Dress Style 251720 265 CA$ 146 Colo…" at bounding box center [528, 295] width 150 height 275
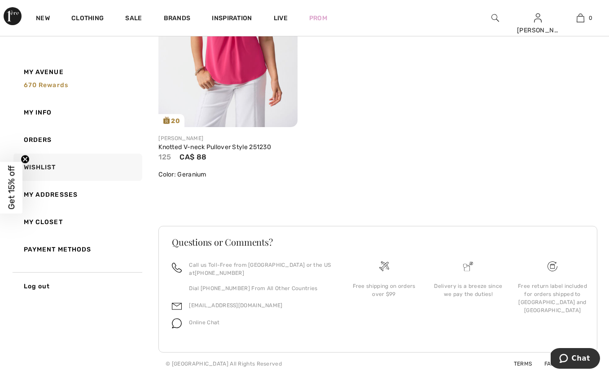
scroll to position [2552, 0]
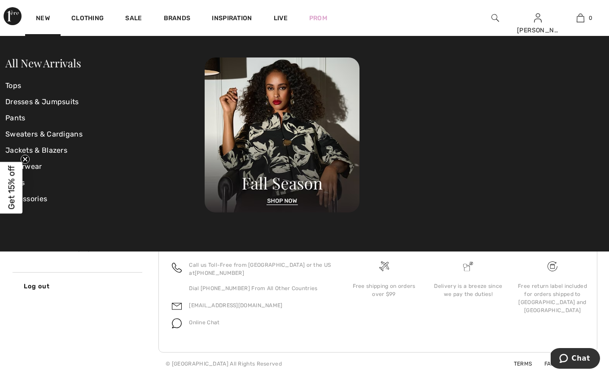
click at [15, 14] on img at bounding box center [13, 16] width 18 height 18
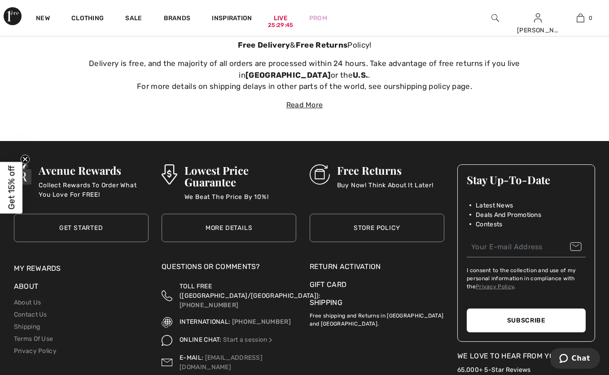
scroll to position [2990, 0]
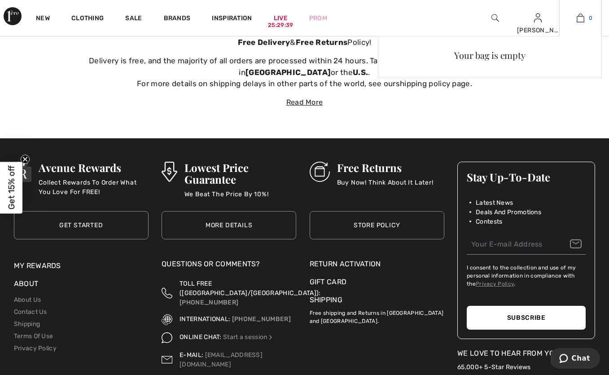
click at [578, 22] on img at bounding box center [581, 18] width 8 height 11
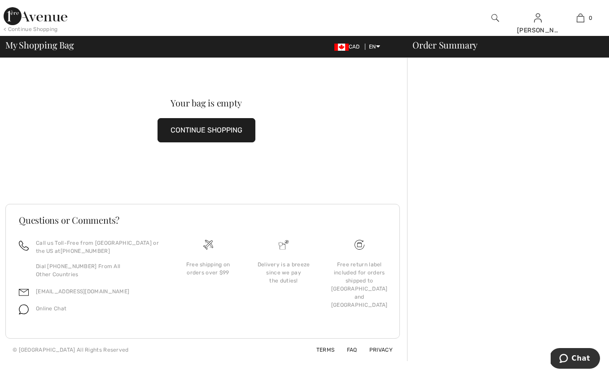
click at [43, 19] on img at bounding box center [36, 16] width 64 height 18
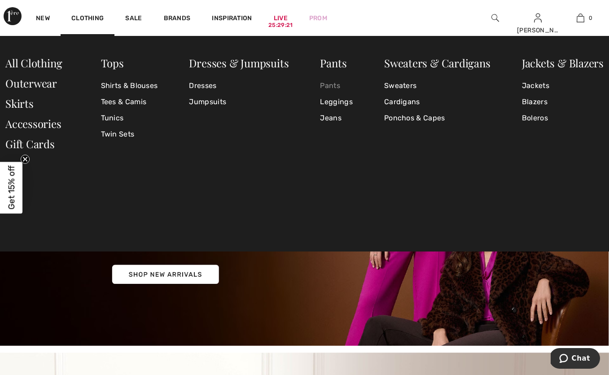
click at [335, 86] on link "Pants" at bounding box center [336, 86] width 32 height 16
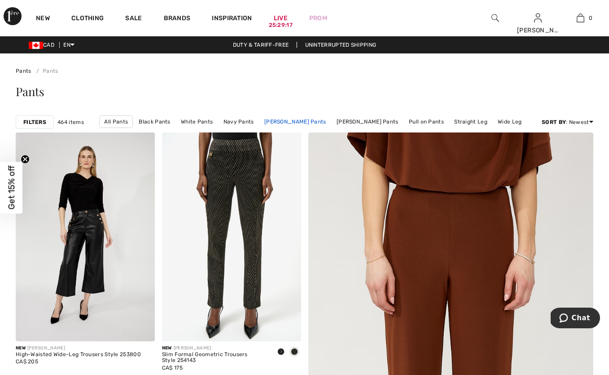
click at [312, 121] on link "Joseph Ribkoff Pants" at bounding box center [295, 122] width 71 height 12
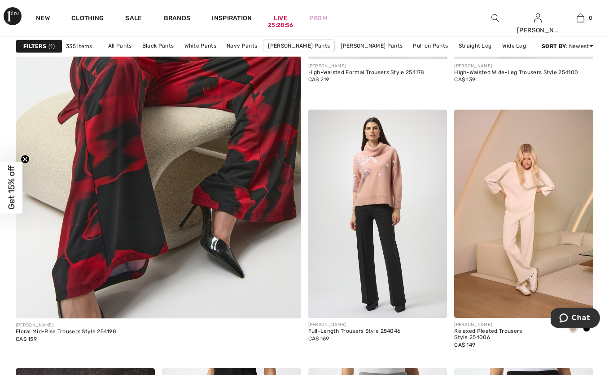
scroll to position [2284, 0]
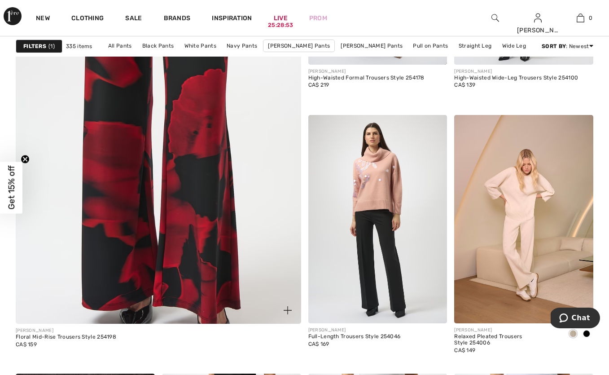
click at [224, 134] on img at bounding box center [158, 113] width 343 height 514
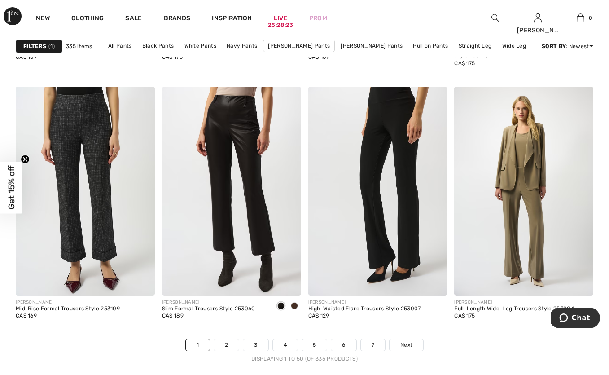
scroll to position [3756, 0]
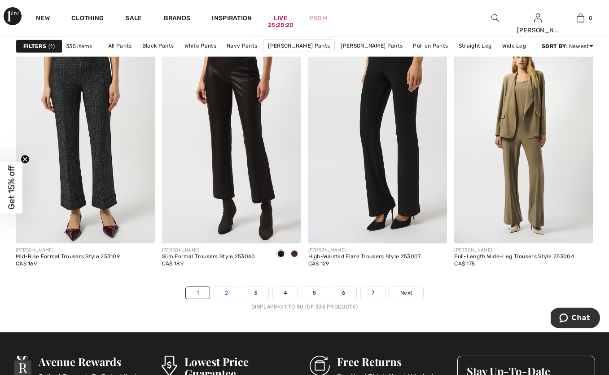
click at [226, 294] on link "2" at bounding box center [226, 293] width 25 height 12
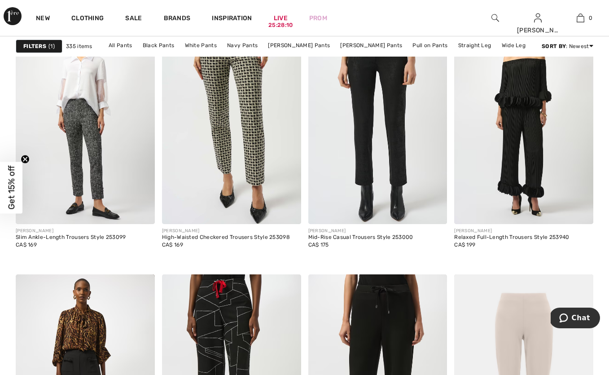
scroll to position [1266, 0]
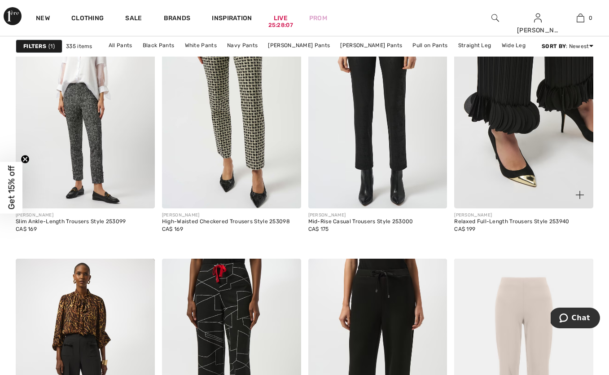
click at [519, 193] on img at bounding box center [523, 104] width 139 height 209
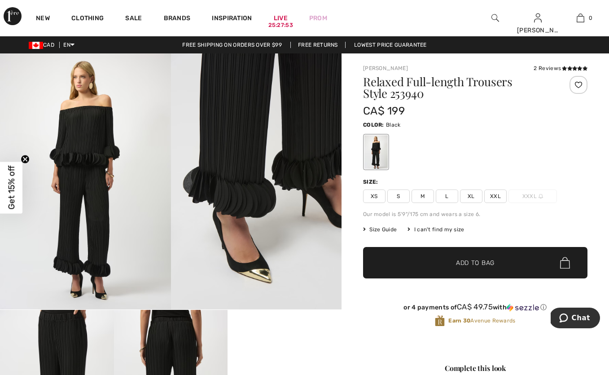
click at [422, 199] on span "M" at bounding box center [423, 195] width 22 height 13
click at [486, 270] on span "✔ Added to Bag Add to Bag" at bounding box center [475, 262] width 225 height 31
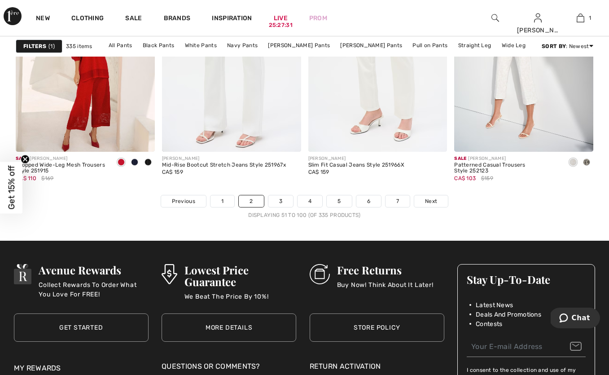
scroll to position [3853, 0]
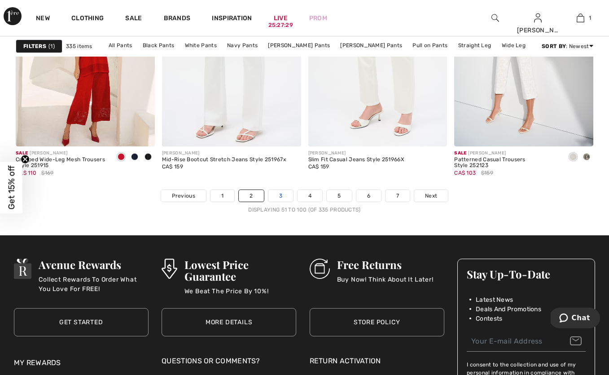
click at [282, 198] on link "3" at bounding box center [281, 196] width 25 height 12
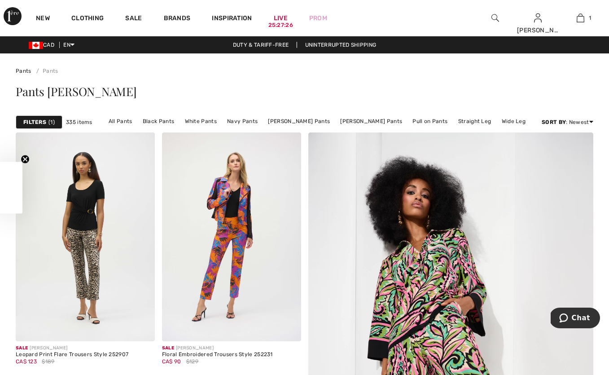
checkbox input "true"
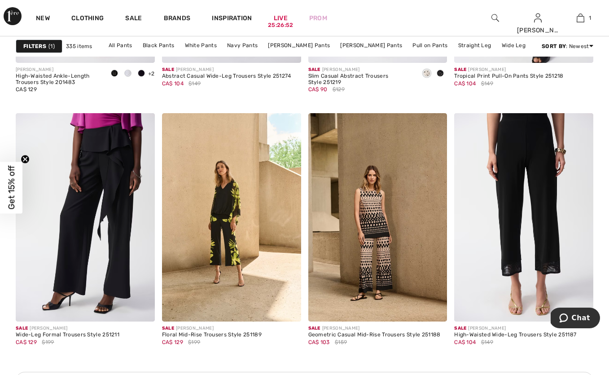
scroll to position [2793, 0]
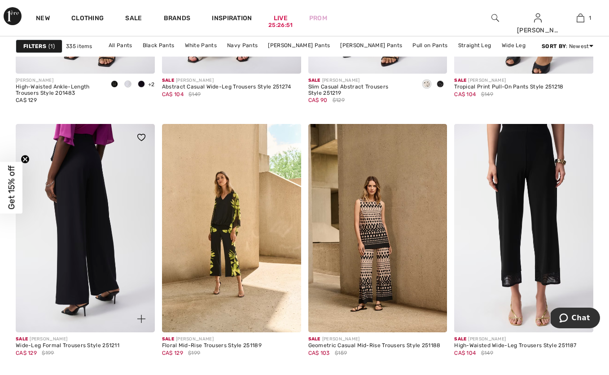
click at [88, 169] on img at bounding box center [85, 228] width 139 height 209
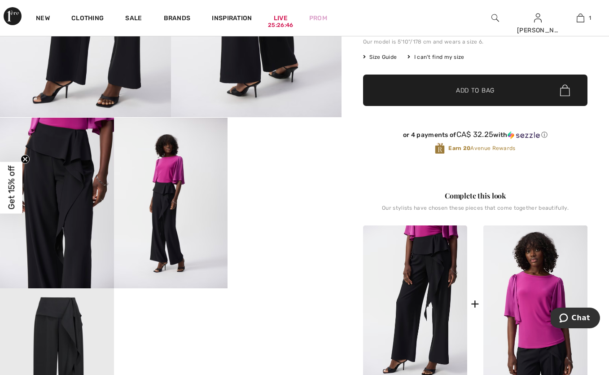
scroll to position [198, 0]
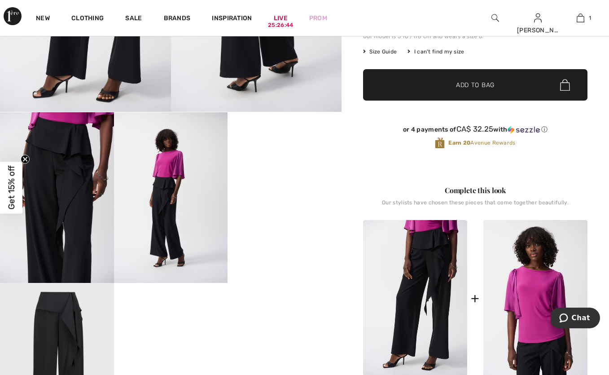
click at [166, 192] on img at bounding box center [171, 197] width 114 height 171
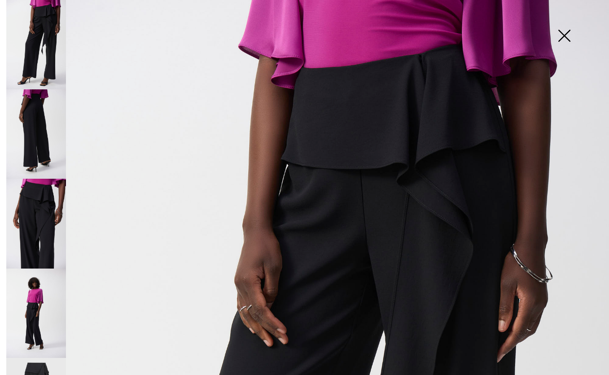
click at [40, 290] on img at bounding box center [36, 313] width 60 height 89
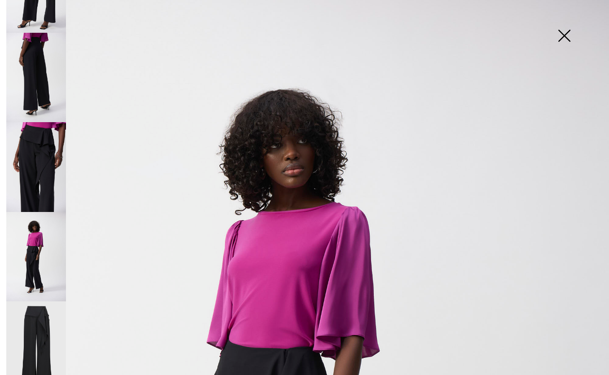
scroll to position [56, 0]
click at [45, 310] on img at bounding box center [36, 347] width 60 height 90
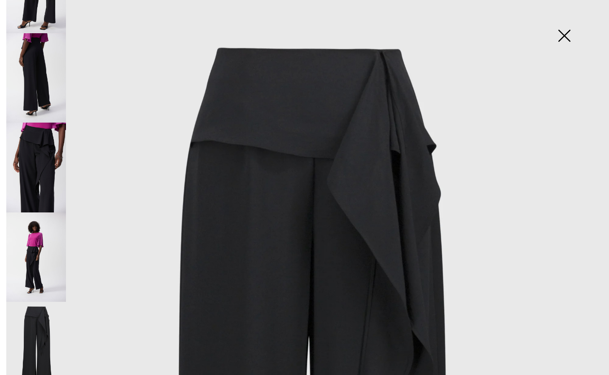
click at [564, 39] on img at bounding box center [564, 36] width 45 height 46
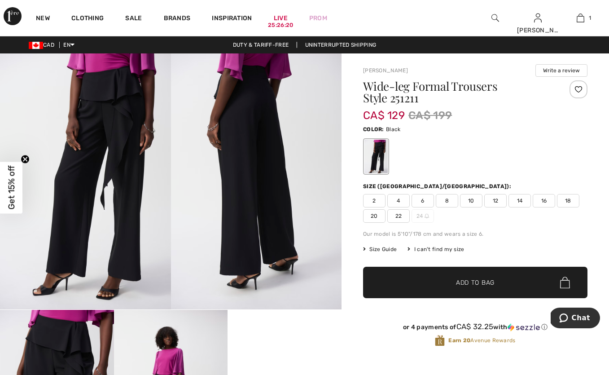
scroll to position [0, 0]
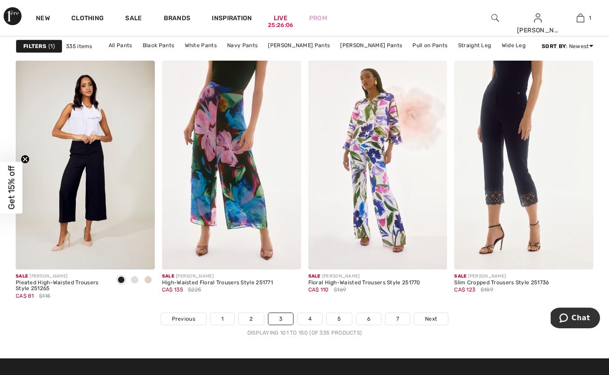
scroll to position [3736, 0]
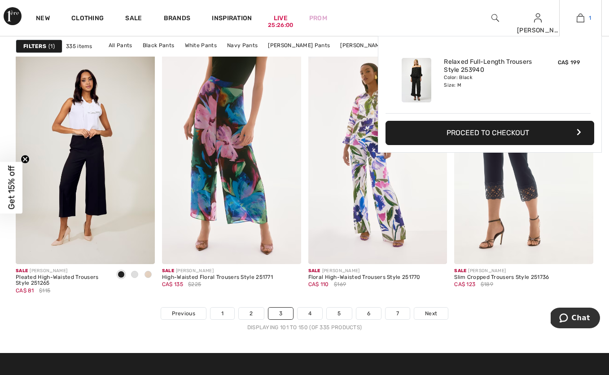
click at [581, 19] on img at bounding box center [581, 18] width 8 height 11
